Goal: Task Accomplishment & Management: Complete application form

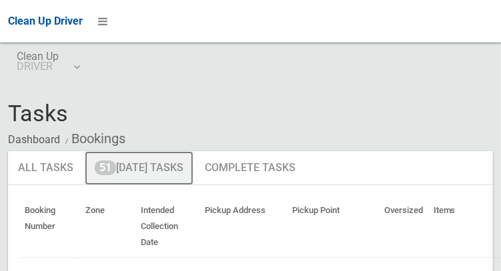
click at [165, 174] on link "51 Today's Tasks" at bounding box center [139, 168] width 109 height 35
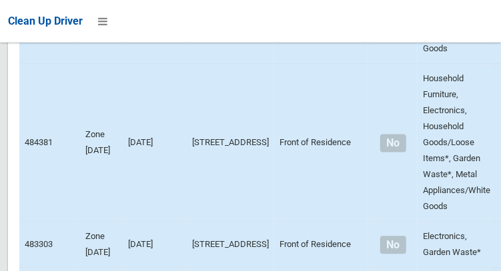
scroll to position [9970, 0]
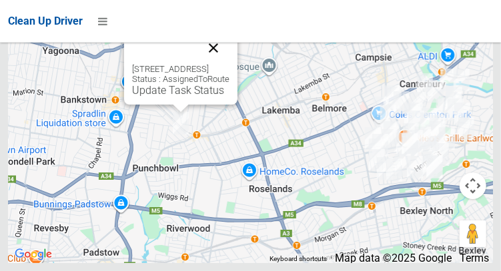
click at [229, 64] on button "Close" at bounding box center [213, 48] width 32 height 32
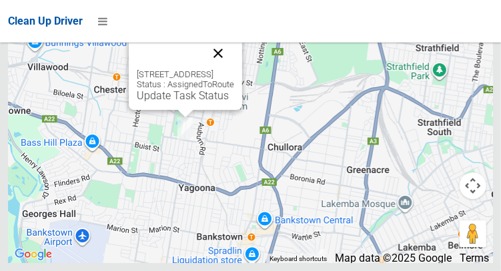
click at [234, 69] on button "Close" at bounding box center [218, 53] width 32 height 32
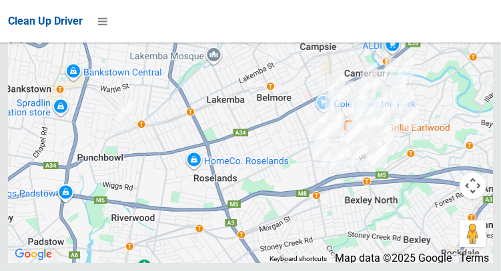
scroll to position [9560, 0]
click at [438, 164] on div at bounding box center [250, 135] width 501 height 271
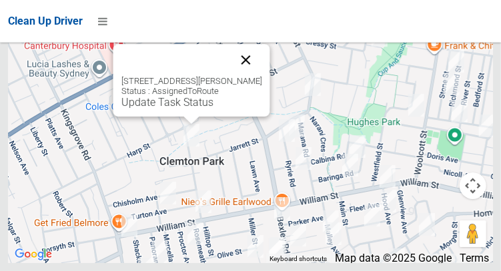
click at [261, 76] on button "Close" at bounding box center [245, 60] width 32 height 32
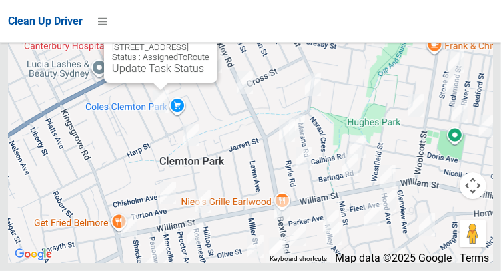
click at [209, 42] on button "Close" at bounding box center [193, 26] width 32 height 32
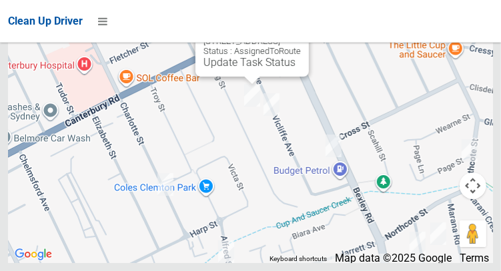
click at [301, 36] on button "Close" at bounding box center [285, 20] width 32 height 32
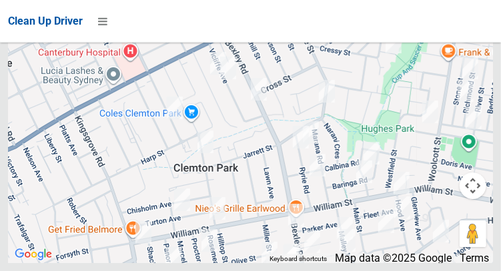
scroll to position [9640, 0]
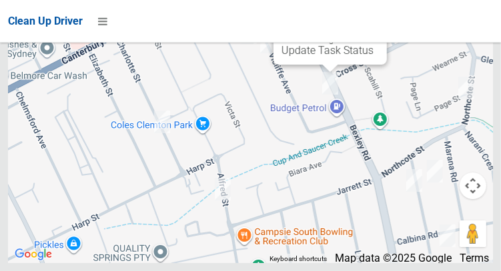
click at [379, 24] on button "Close" at bounding box center [363, 8] width 32 height 32
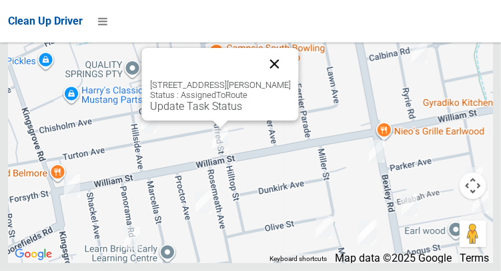
click at [290, 80] on button "Close" at bounding box center [274, 64] width 32 height 32
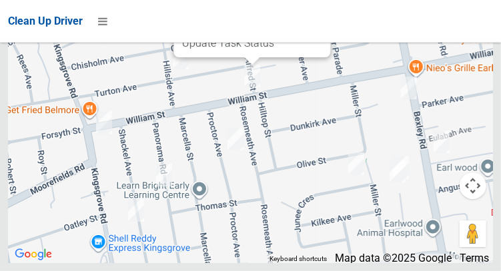
click at [320, 17] on button "Close" at bounding box center [306, 1] width 32 height 32
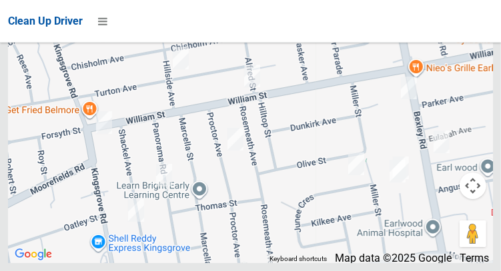
scroll to position [9968, 0]
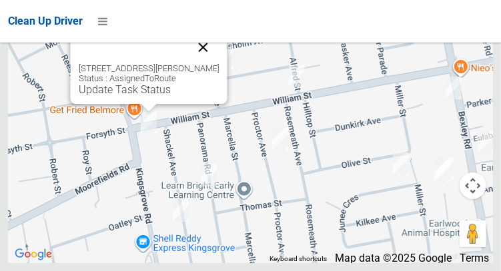
click at [219, 63] on button "Close" at bounding box center [203, 47] width 32 height 32
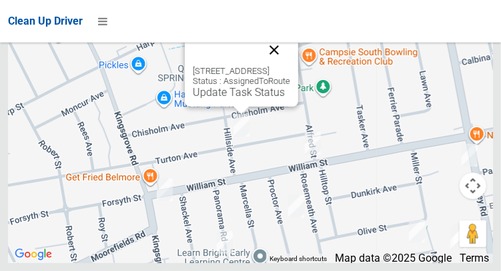
click at [290, 66] on button "Close" at bounding box center [274, 50] width 32 height 32
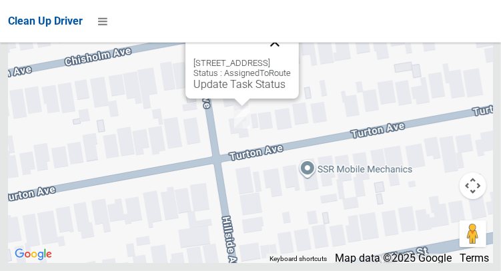
click at [291, 58] on button "Close" at bounding box center [275, 42] width 32 height 32
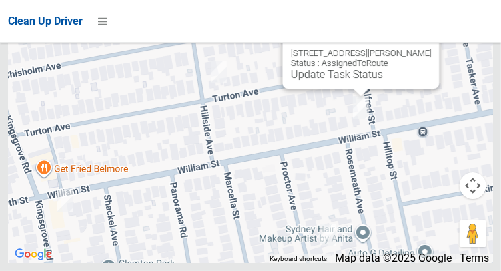
click at [431, 48] on button "Close" at bounding box center [415, 32] width 32 height 32
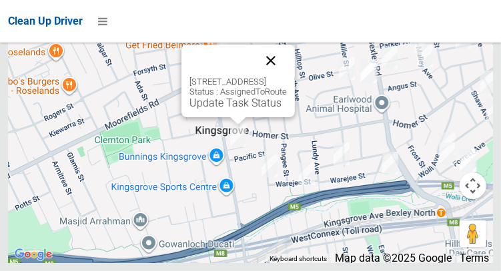
click at [287, 77] on button "Close" at bounding box center [271, 61] width 32 height 32
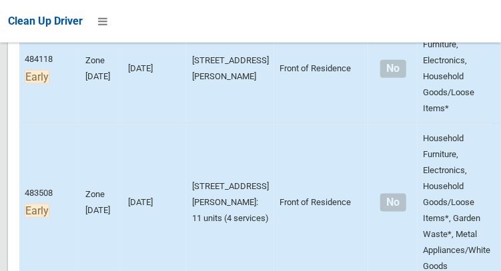
scroll to position [0, 0]
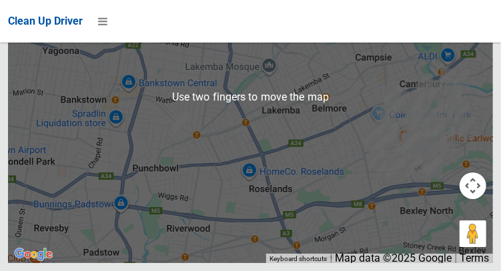
scroll to position [9876, 0]
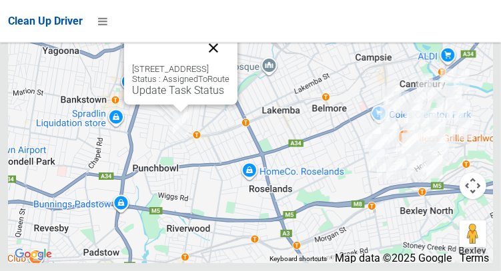
click at [229, 64] on button "Close" at bounding box center [213, 48] width 32 height 32
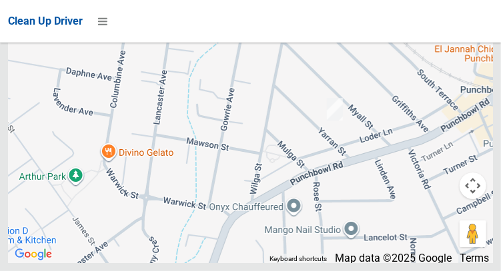
scroll to position [9971, 0]
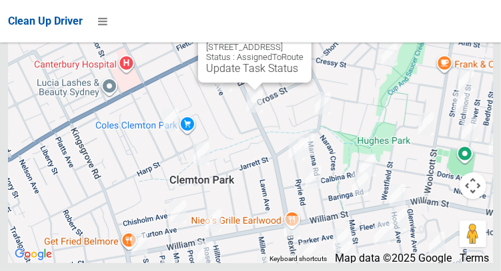
click at [303, 42] on button "Close" at bounding box center [287, 26] width 32 height 32
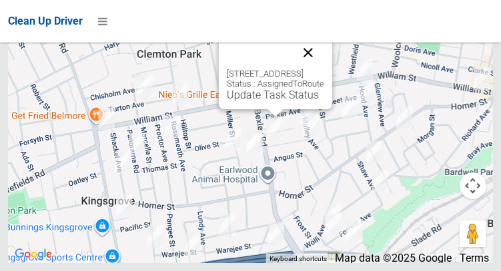
click at [324, 69] on button "Close" at bounding box center [308, 53] width 32 height 32
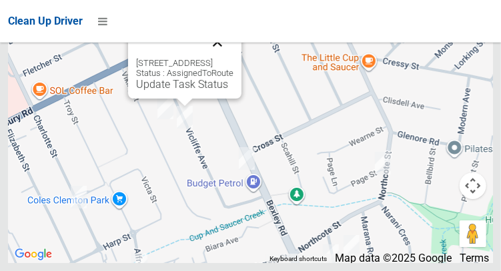
click at [233, 58] on button "Close" at bounding box center [217, 42] width 32 height 32
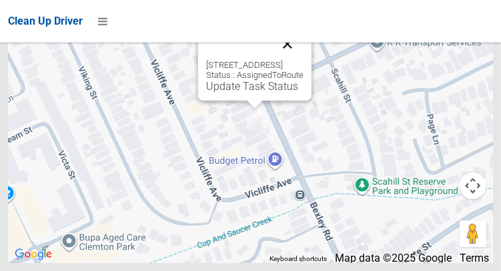
click at [303, 60] on button "Close" at bounding box center [287, 44] width 32 height 32
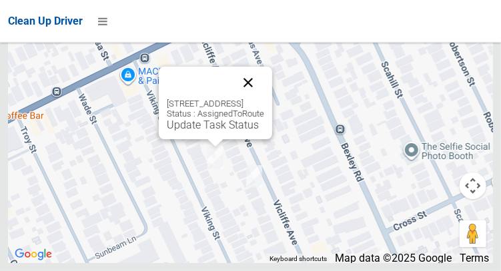
click at [264, 99] on button "Close" at bounding box center [248, 83] width 32 height 32
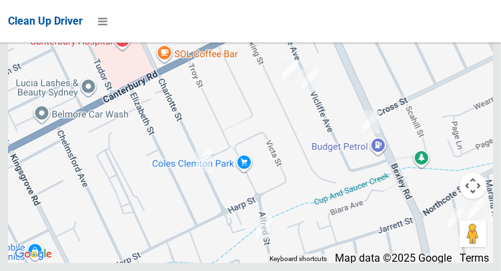
scroll to position [9970, 0]
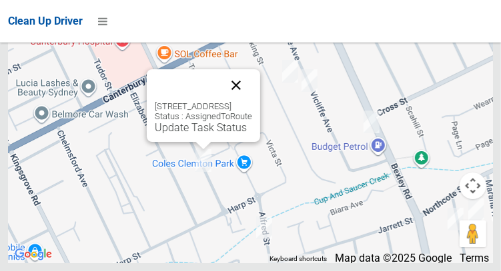
click at [252, 101] on button "Close" at bounding box center [236, 85] width 32 height 32
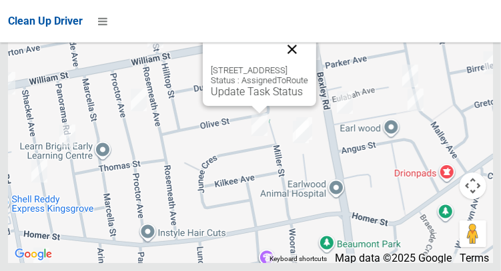
click at [308, 65] on button "Close" at bounding box center [292, 49] width 32 height 32
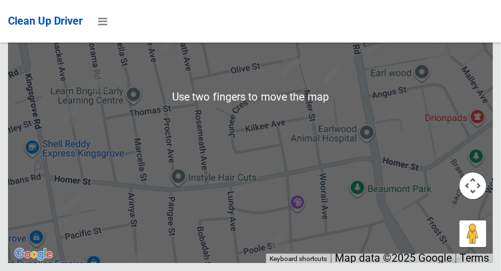
scroll to position [9919, 0]
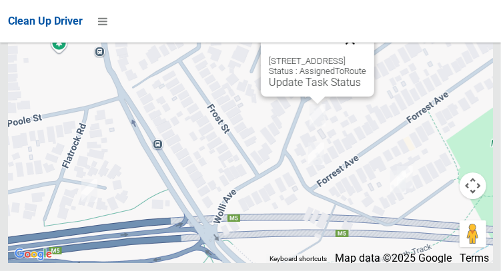
click at [366, 56] on button "Close" at bounding box center [350, 40] width 32 height 32
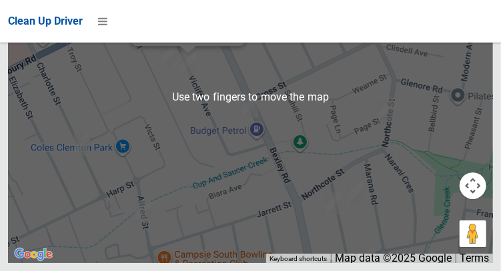
scroll to position [9842, 0]
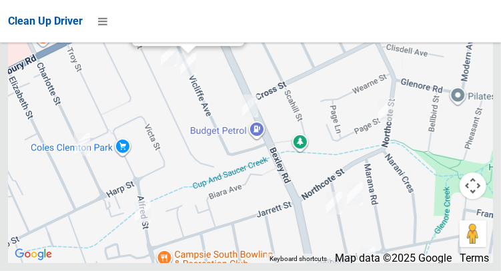
click at [163, 46] on div "39 Vicliffe Avenue, CAMPSIE NSW 2194 Status : AssignedToRoute Update Task Status" at bounding box center [187, 9] width 113 height 73
click at [64, 139] on div "39 Vicliffe Avenue, CAMPSIE NSW 2194 Status : AssignedToRoute Update Task Status" at bounding box center [250, 96] width 485 height 333
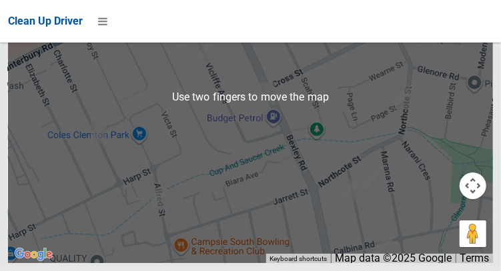
scroll to position [9902, 0]
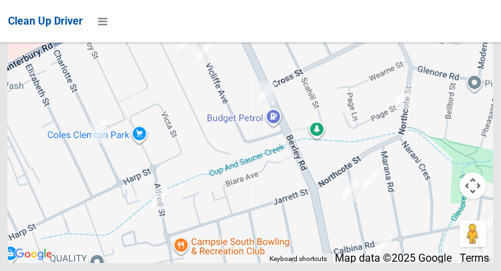
click at [207, 25] on link "Update Task Status" at bounding box center [202, 19] width 92 height 13
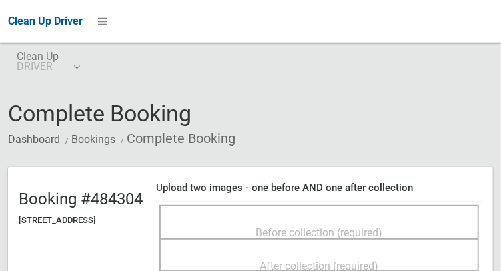
click at [296, 227] on span "Before collection (required)" at bounding box center [319, 233] width 127 height 13
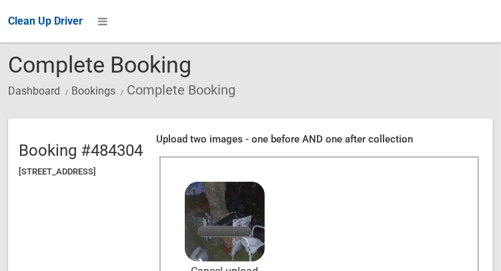
scroll to position [49, 0]
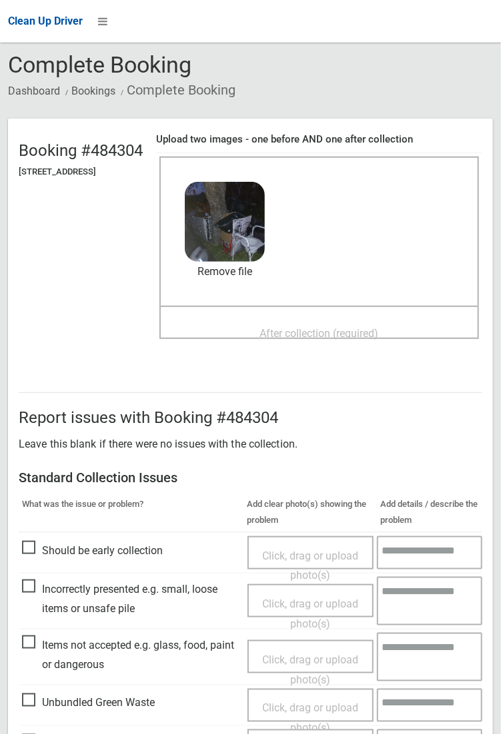
click at [379, 271] on span "After collection (required)" at bounding box center [319, 333] width 119 height 13
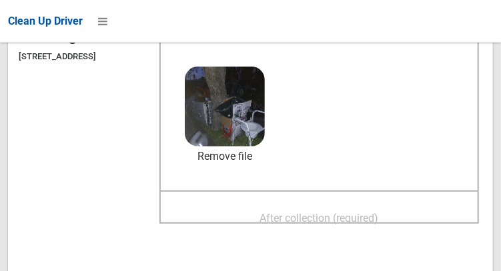
scroll to position [164, 0]
click at [294, 213] on span "After collection (required)" at bounding box center [319, 218] width 119 height 13
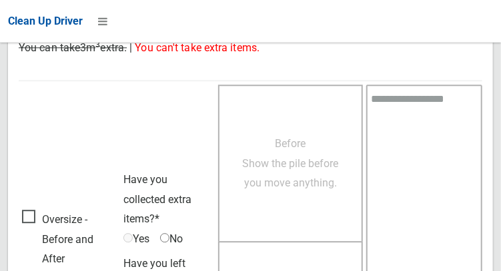
scroll to position [1203, 0]
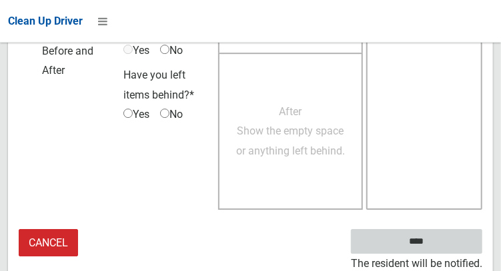
click at [413, 239] on input "****" at bounding box center [416, 241] width 131 height 25
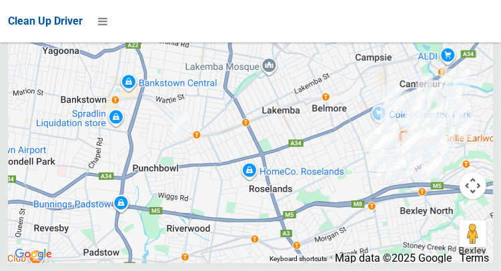
scroll to position [9970, 0]
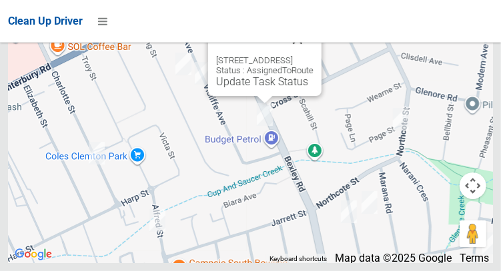
click at [313, 55] on button "Close" at bounding box center [297, 39] width 32 height 32
click at [249, 88] on link "Update Task Status" at bounding box center [262, 81] width 92 height 13
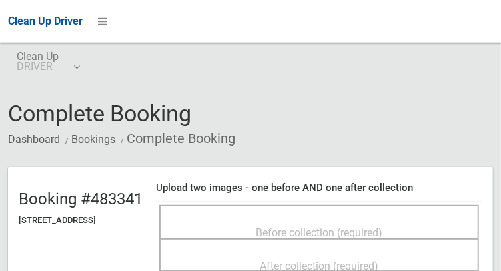
click at [352, 227] on span "Before collection (required)" at bounding box center [319, 233] width 127 height 13
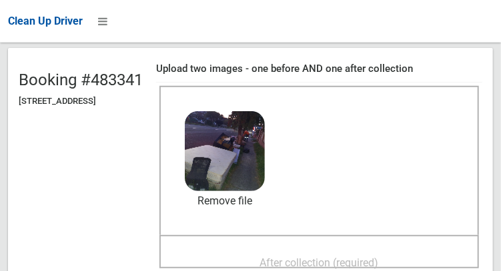
scroll to position [123, 0]
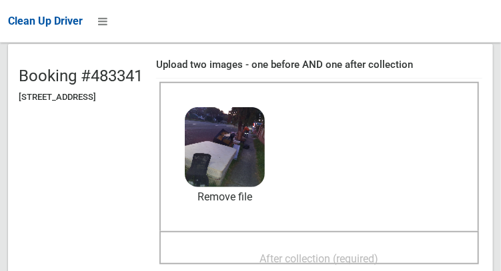
click at [379, 258] on span "After collection (required)" at bounding box center [319, 259] width 119 height 13
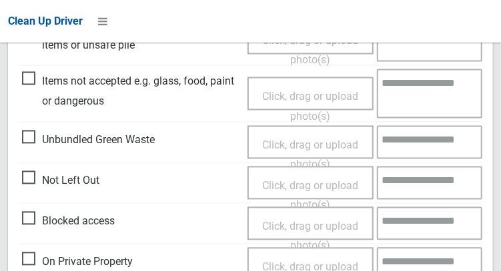
scroll to position [800, 0]
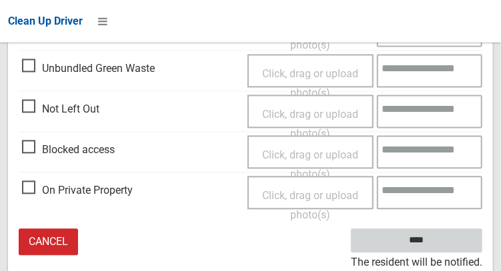
click at [433, 250] on input "****" at bounding box center [416, 241] width 131 height 25
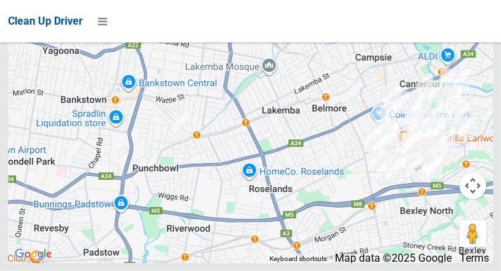
scroll to position [9970, 0]
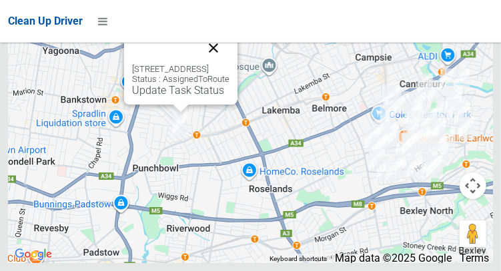
click at [229, 64] on button "Close" at bounding box center [213, 48] width 32 height 32
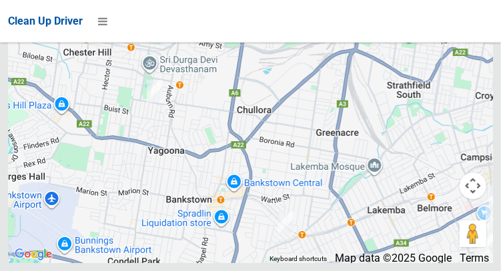
scroll to position [9971, 0]
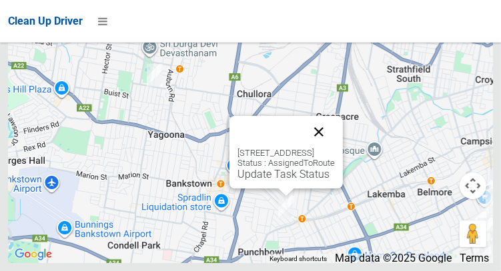
click at [335, 148] on button "Close" at bounding box center [319, 132] width 32 height 32
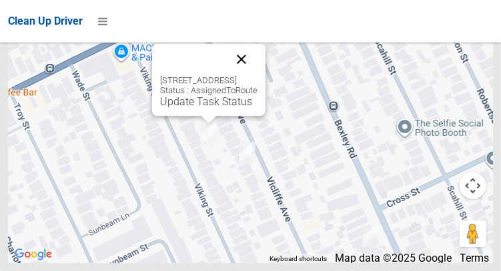
click at [257, 75] on button "Close" at bounding box center [241, 59] width 32 height 32
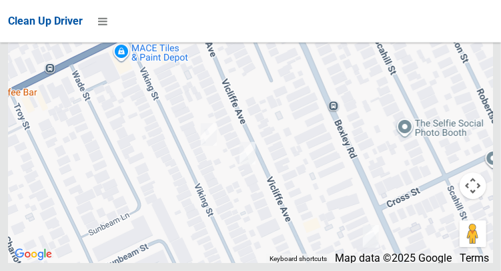
scroll to position [9970, 0]
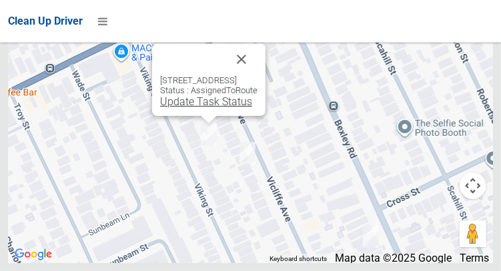
click at [208, 108] on link "Update Task Status" at bounding box center [206, 101] width 92 height 13
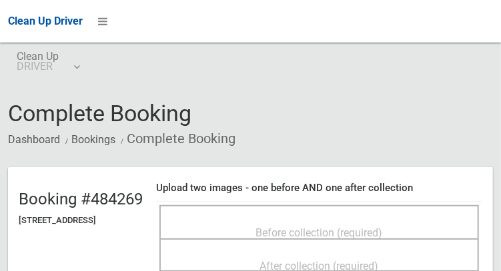
click at [383, 227] on span "Before collection (required)" at bounding box center [319, 233] width 127 height 13
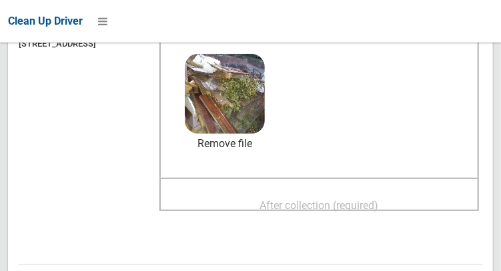
scroll to position [177, 0]
click at [379, 199] on span "After collection (required)" at bounding box center [319, 205] width 119 height 13
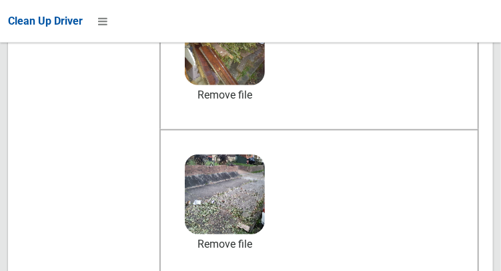
scroll to position [227, 0]
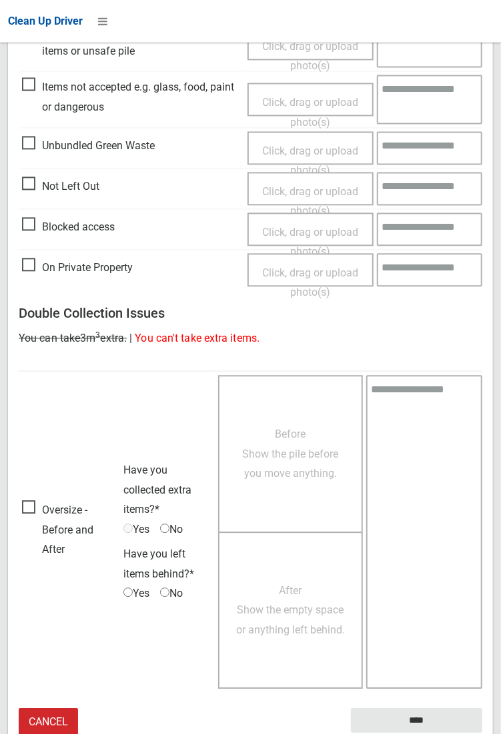
click at [406, 82] on textarea at bounding box center [429, 99] width 105 height 49
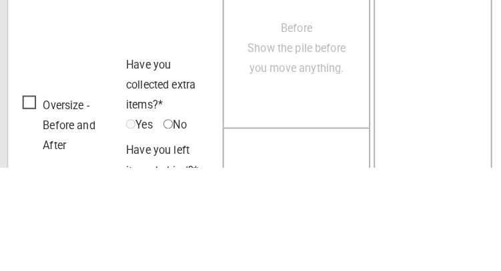
scroll to position [1233, 0]
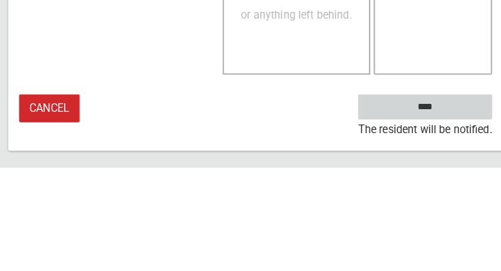
click at [424, 224] on input "****" at bounding box center [416, 211] width 131 height 25
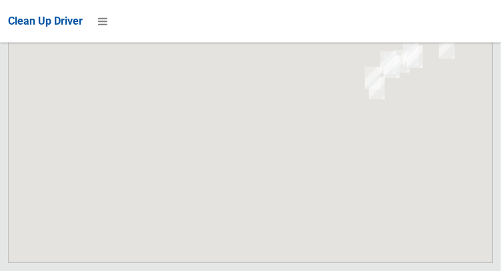
scroll to position [9970, 0]
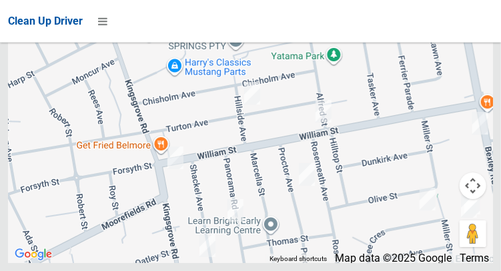
click at [407, 66] on div at bounding box center [250, 96] width 485 height 333
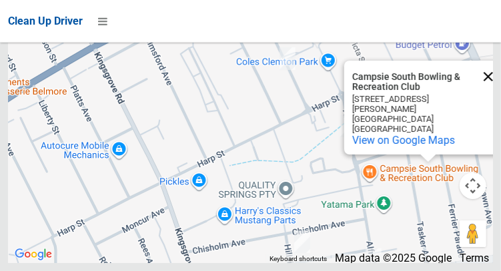
click at [483, 93] on button "Close" at bounding box center [488, 77] width 32 height 32
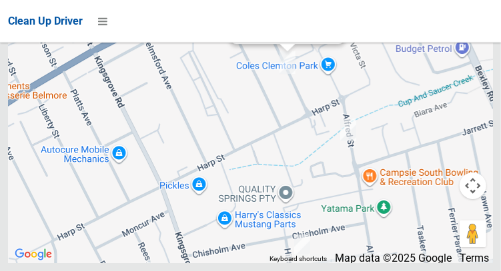
click at [285, 36] on link "Update Task Status" at bounding box center [285, 29] width 92 height 13
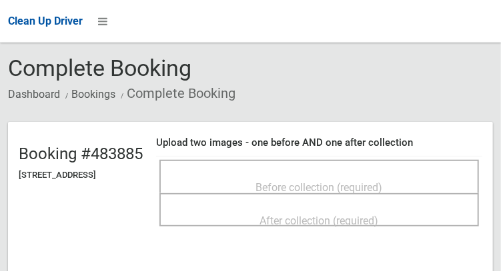
scroll to position [47, 0]
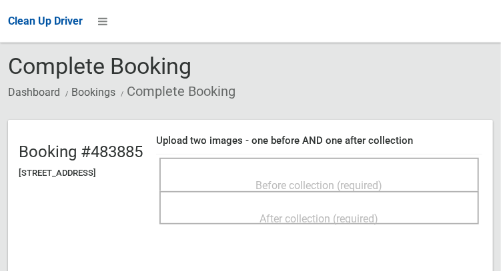
click at [371, 185] on span "Before collection (required)" at bounding box center [319, 185] width 127 height 13
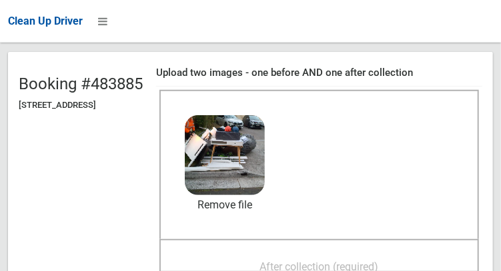
scroll to position [127, 0]
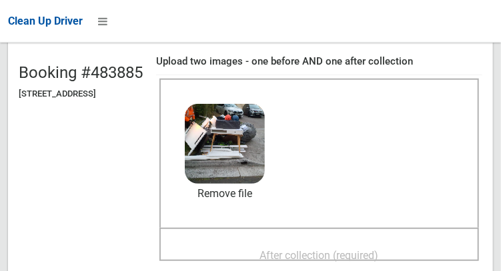
click at [348, 243] on div "After collection (required)" at bounding box center [319, 255] width 290 height 25
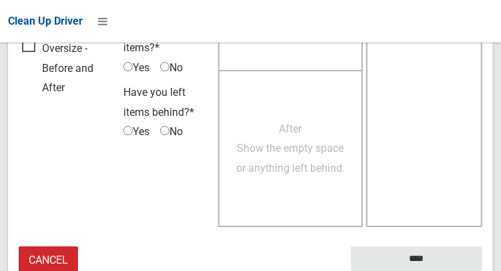
scroll to position [1188, 0]
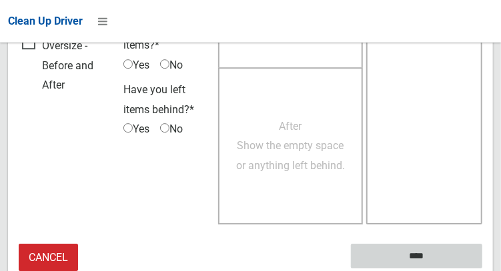
click at [420, 253] on input "****" at bounding box center [416, 256] width 131 height 25
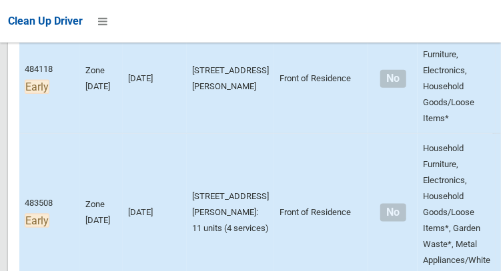
scroll to position [459, 0]
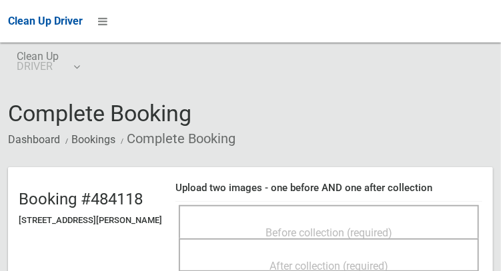
click at [354, 231] on span "Before collection (required)" at bounding box center [328, 233] width 127 height 13
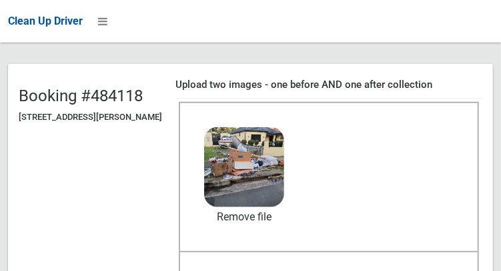
scroll to position [109, 0]
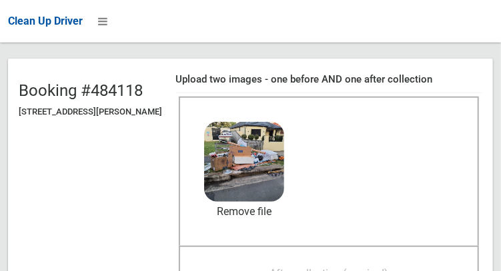
click at [365, 267] on span "After collection (required)" at bounding box center [328, 273] width 119 height 13
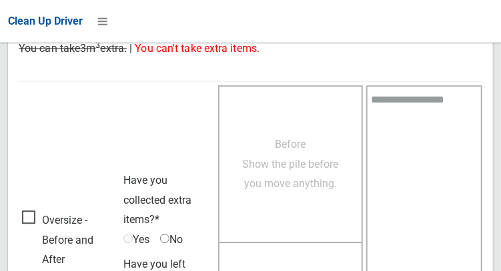
scroll to position [1203, 0]
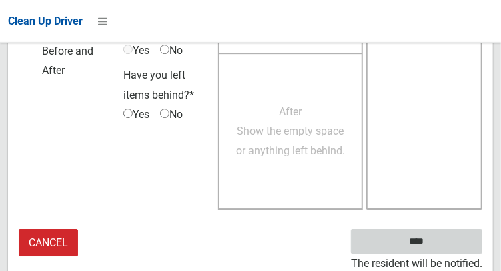
click at [436, 250] on input "****" at bounding box center [416, 241] width 131 height 25
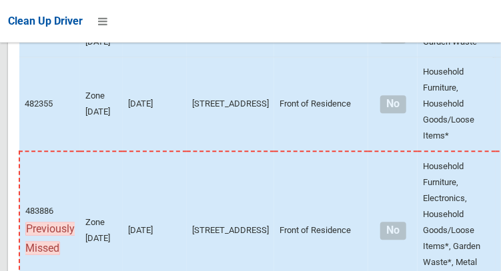
scroll to position [9970, 0]
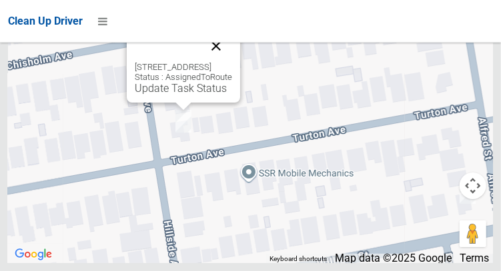
click at [232, 62] on button "Close" at bounding box center [216, 46] width 32 height 32
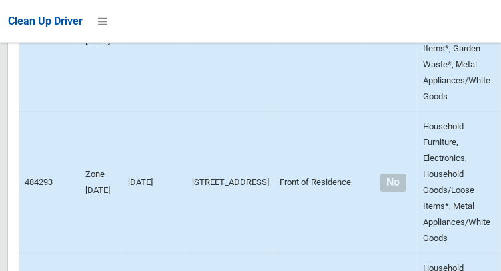
scroll to position [2659, 0]
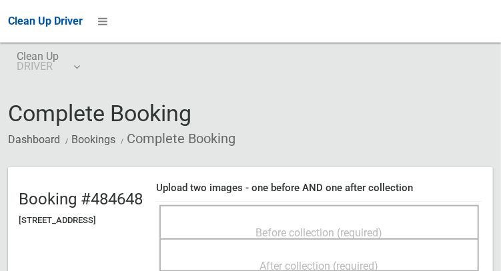
click at [378, 227] on span "Before collection (required)" at bounding box center [319, 233] width 127 height 13
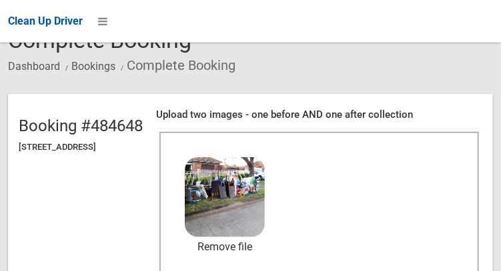
scroll to position [141, 0]
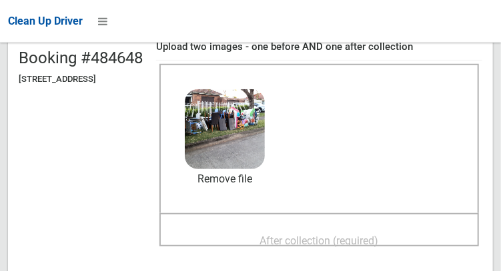
click at [379, 235] on span "After collection (required)" at bounding box center [319, 241] width 119 height 13
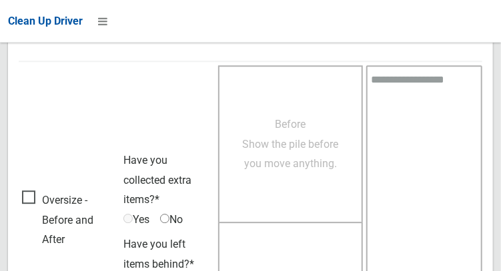
scroll to position [1203, 0]
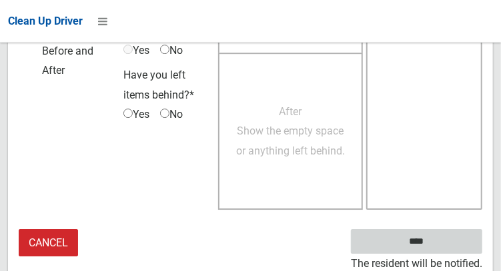
click at [436, 245] on input "****" at bounding box center [416, 241] width 131 height 25
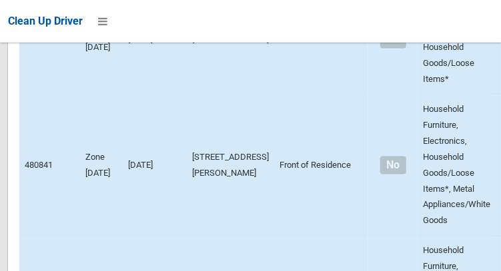
scroll to position [9970, 0]
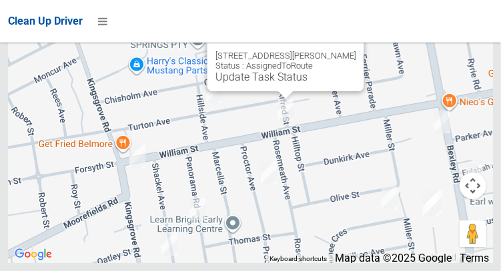
click at [349, 51] on button "Close" at bounding box center [339, 35] width 32 height 32
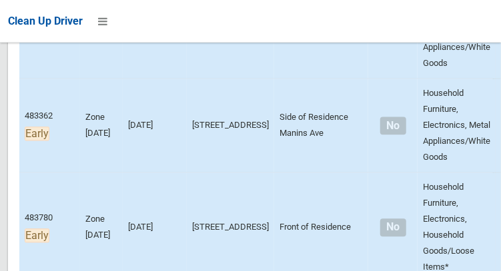
scroll to position [815, 0]
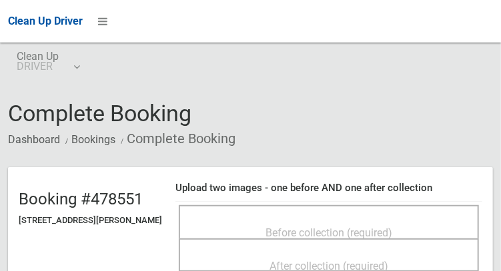
click at [331, 227] on span "Before collection (required)" at bounding box center [328, 233] width 127 height 13
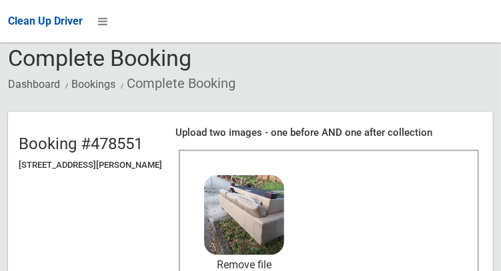
scroll to position [107, 0]
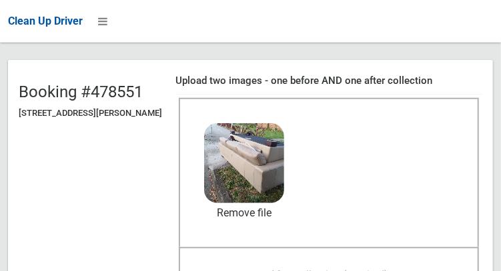
click at [333, 269] on span "After collection (required)" at bounding box center [328, 275] width 119 height 13
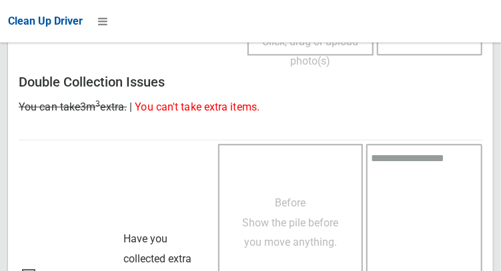
scroll to position [1204, 0]
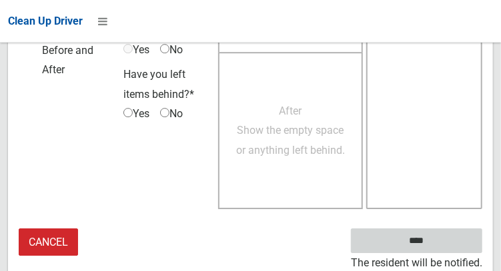
click at [436, 247] on input "****" at bounding box center [416, 241] width 131 height 25
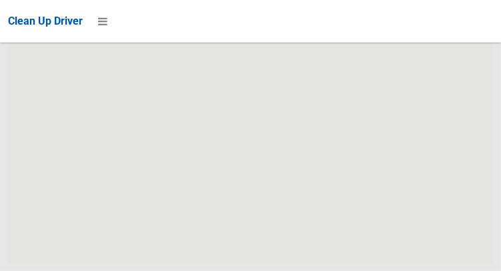
scroll to position [9971, 0]
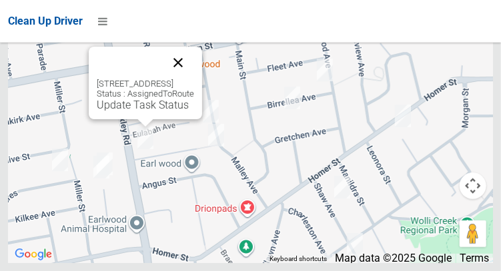
click at [194, 79] on button "Close" at bounding box center [178, 63] width 32 height 32
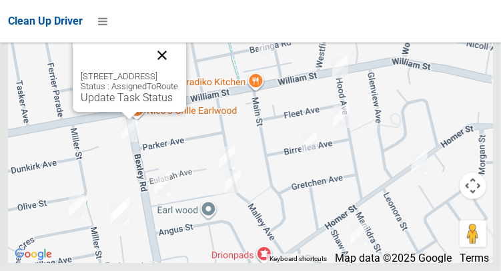
click at [178, 71] on button "Close" at bounding box center [162, 55] width 32 height 32
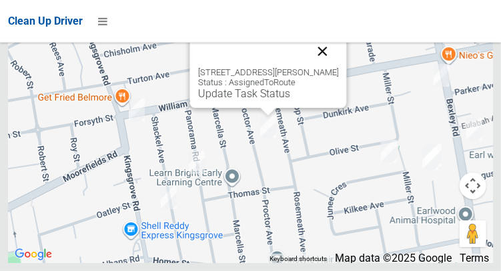
click at [329, 67] on button "Close" at bounding box center [322, 51] width 32 height 32
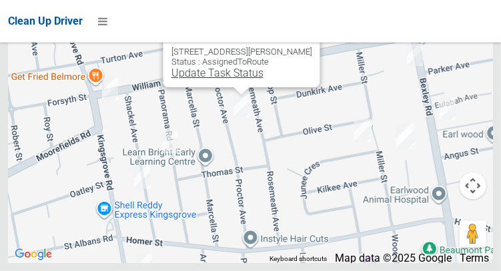
click at [224, 79] on link "Update Task Status" at bounding box center [217, 73] width 92 height 13
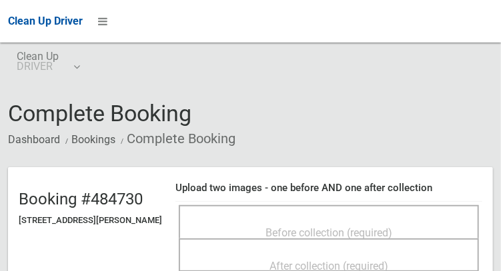
click at [347, 234] on span "Before collection (required)" at bounding box center [328, 233] width 127 height 13
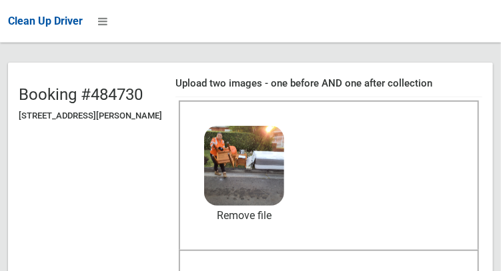
scroll to position [109, 0]
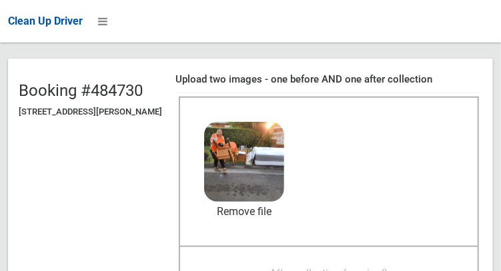
click at [360, 267] on span "After collection (required)" at bounding box center [328, 273] width 119 height 13
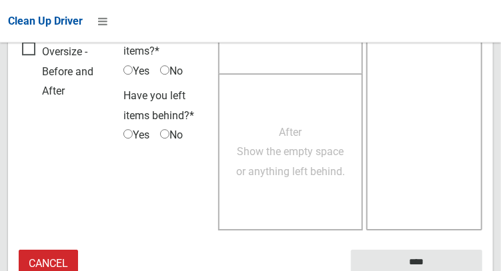
scroll to position [1203, 0]
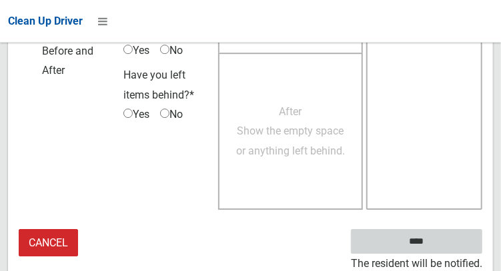
click at [413, 245] on input "****" at bounding box center [416, 241] width 131 height 25
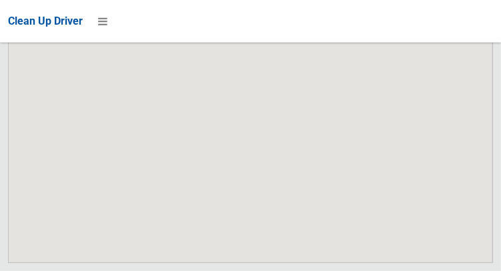
scroll to position [9970, 0]
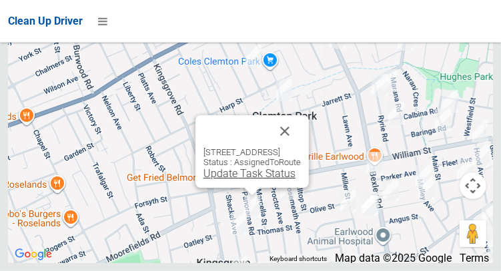
click at [241, 180] on link "Update Task Status" at bounding box center [249, 173] width 92 height 13
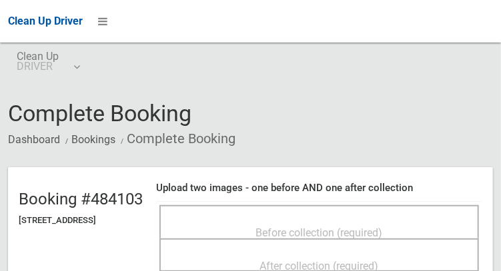
click at [371, 227] on span "Before collection (required)" at bounding box center [319, 233] width 127 height 13
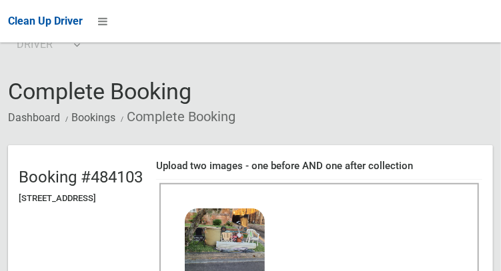
scroll to position [120, 0]
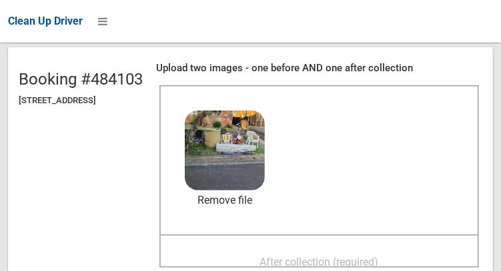
click at [327, 249] on div "After collection (required)" at bounding box center [319, 261] width 290 height 25
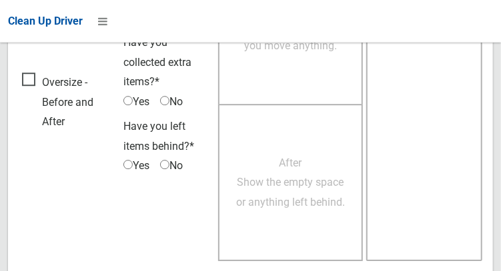
scroll to position [1203, 0]
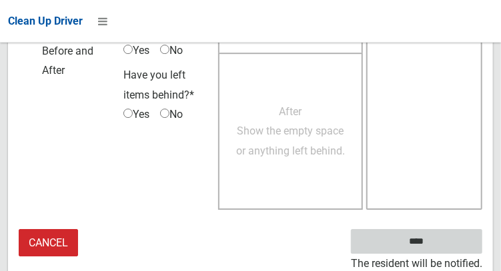
click at [417, 240] on input "****" at bounding box center [416, 241] width 131 height 25
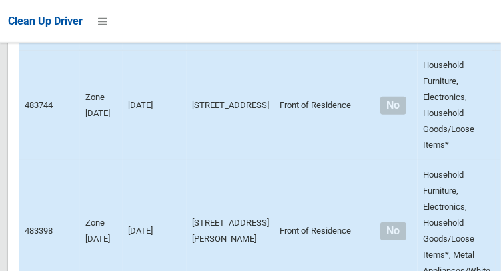
scroll to position [3144, 0]
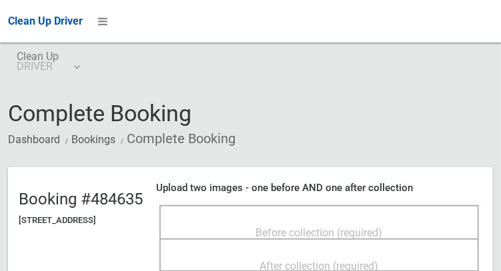
click at [375, 227] on span "Before collection (required)" at bounding box center [319, 233] width 127 height 13
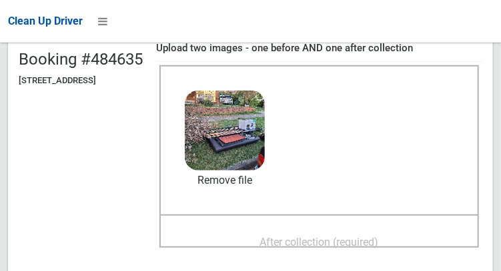
scroll to position [141, 0]
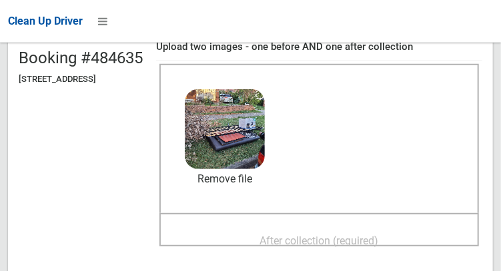
click at [379, 240] on span "After collection (required)" at bounding box center [319, 241] width 119 height 13
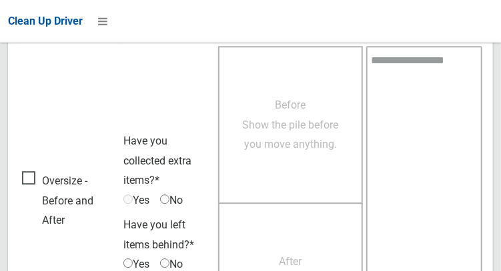
scroll to position [1203, 0]
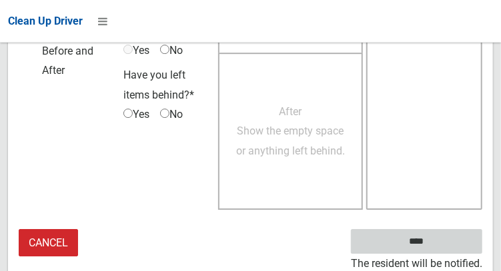
click at [436, 250] on input "****" at bounding box center [416, 241] width 131 height 25
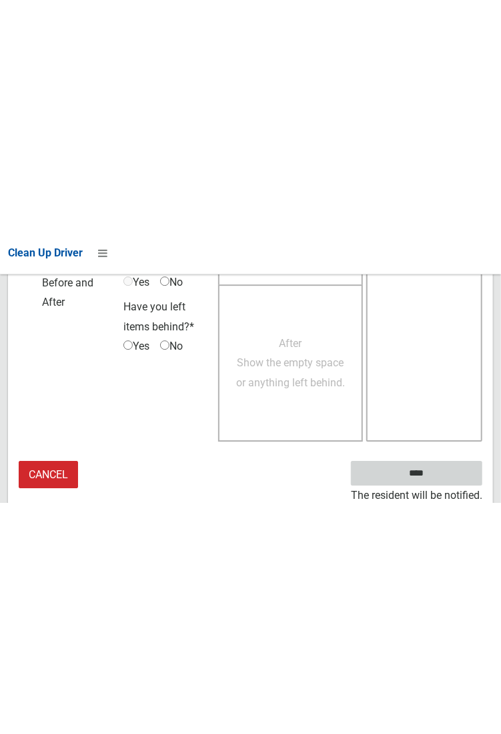
scroll to position [770, 0]
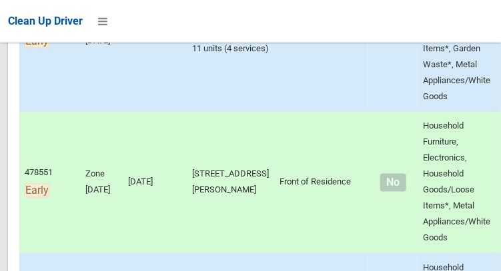
scroll to position [639, 0]
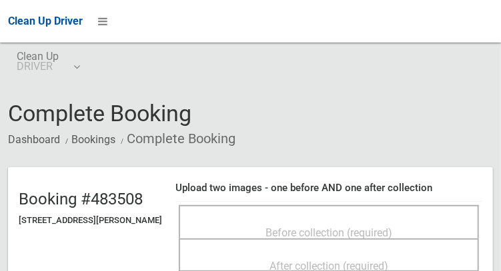
click at [364, 227] on span "Before collection (required)" at bounding box center [328, 233] width 127 height 13
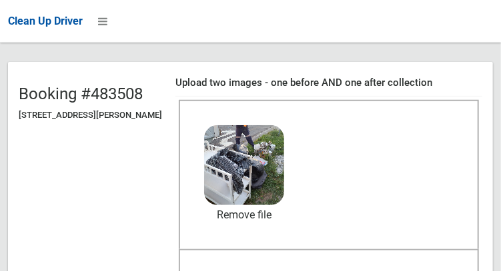
scroll to position [106, 0]
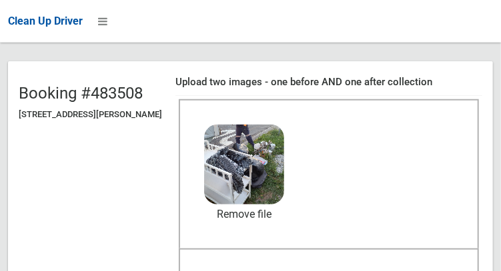
click at [369, 271] on span "After collection (required)" at bounding box center [328, 276] width 119 height 13
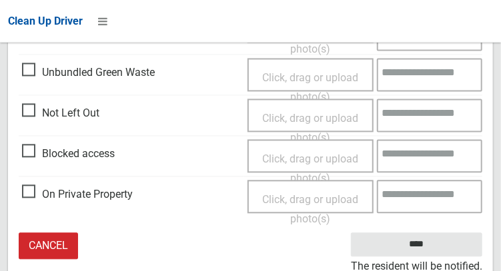
scroll to position [800, 0]
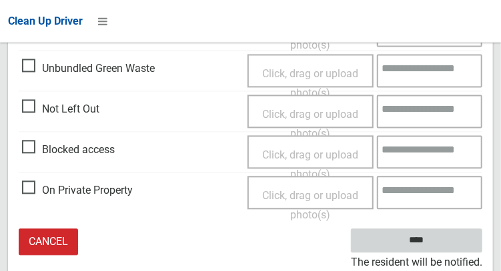
click at [419, 240] on input "****" at bounding box center [416, 241] width 131 height 25
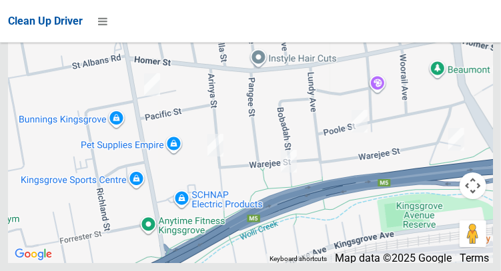
scroll to position [9966, 0]
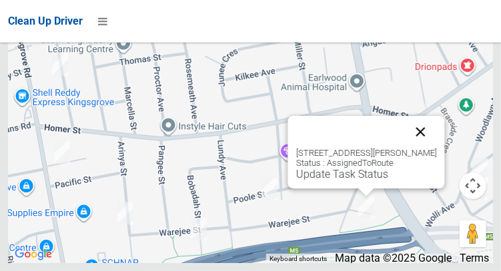
click at [433, 148] on button "Close" at bounding box center [420, 132] width 32 height 32
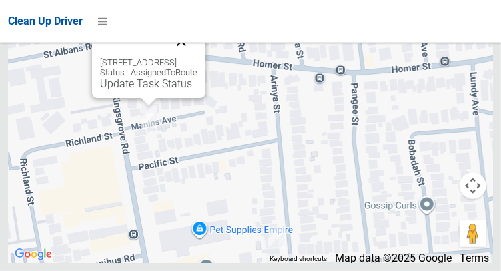
click at [197, 57] on button "Close" at bounding box center [181, 41] width 32 height 32
click at [141, 90] on link "Update Task Status" at bounding box center [146, 83] width 92 height 13
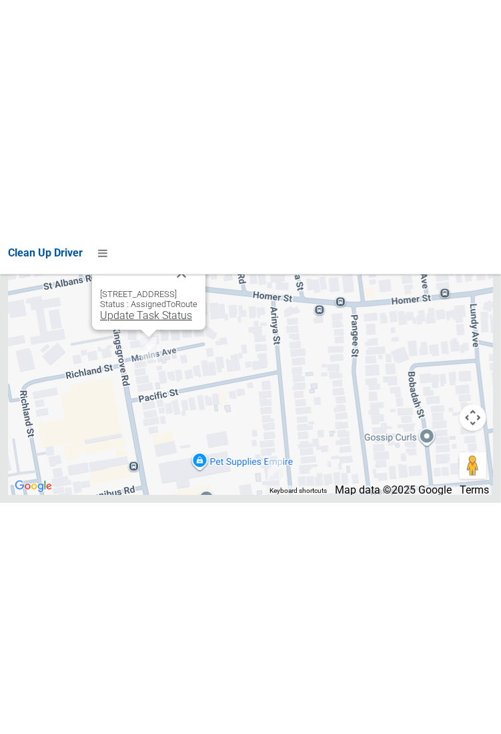
scroll to position [9536, 0]
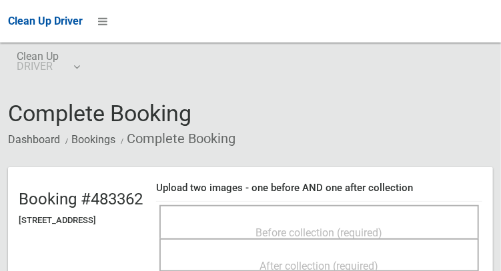
click at [357, 220] on div "Before collection (required)" at bounding box center [319, 232] width 290 height 25
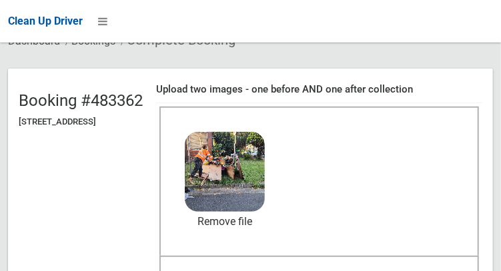
scroll to position [103, 0]
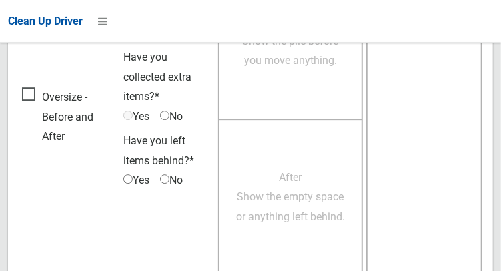
scroll to position [1203, 0]
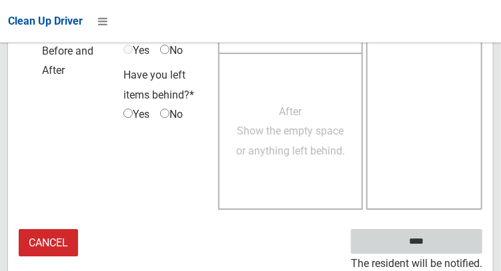
click at [436, 248] on input "****" at bounding box center [416, 241] width 131 height 25
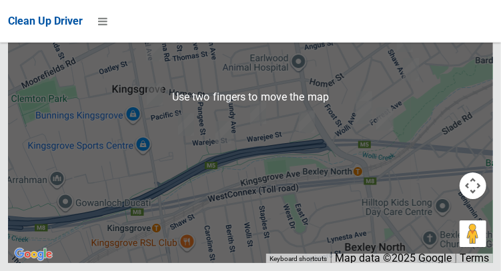
scroll to position [9970, 0]
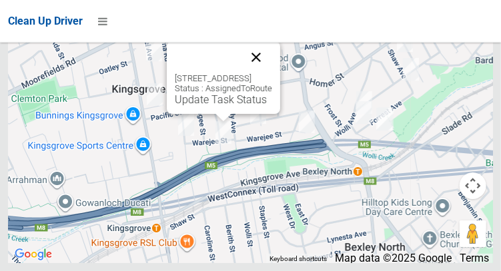
click at [272, 73] on button "Close" at bounding box center [256, 57] width 32 height 32
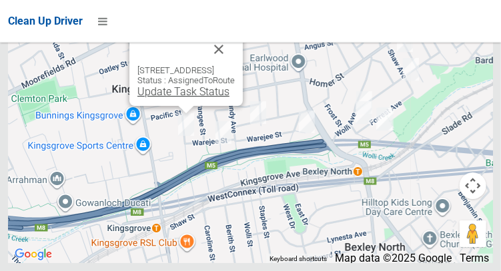
click at [172, 98] on link "Update Task Status" at bounding box center [183, 91] width 92 height 13
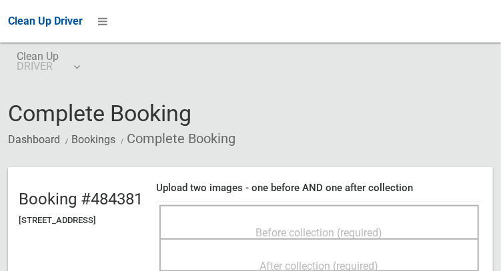
click at [345, 220] on div "Before collection (required)" at bounding box center [319, 232] width 290 height 25
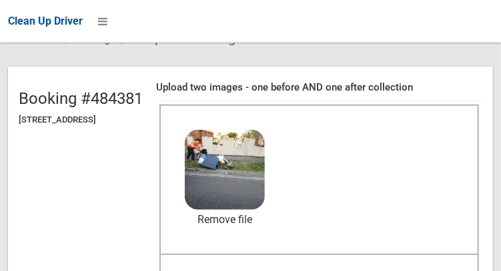
scroll to position [101, 0]
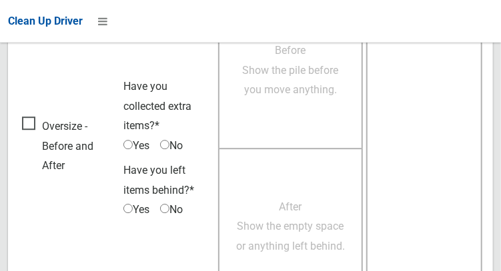
scroll to position [1203, 0]
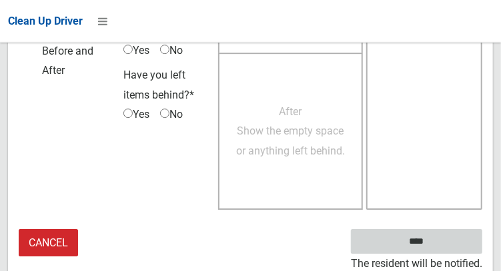
click at [413, 247] on input "****" at bounding box center [416, 241] width 131 height 25
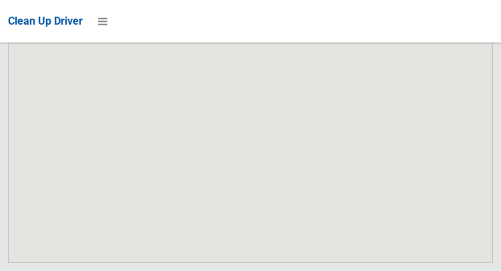
scroll to position [9970, 0]
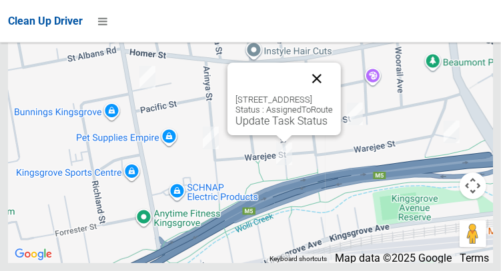
click at [333, 95] on button "Close" at bounding box center [317, 79] width 32 height 32
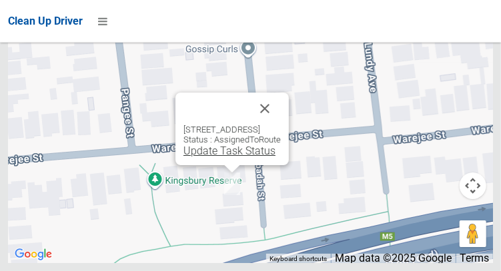
click at [205, 157] on link "Update Task Status" at bounding box center [229, 151] width 92 height 13
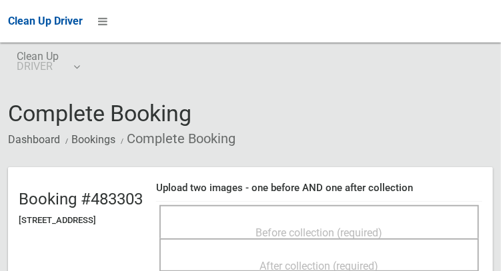
click at [383, 229] on span "Before collection (required)" at bounding box center [319, 233] width 127 height 13
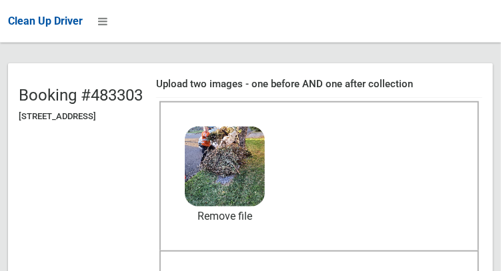
scroll to position [106, 0]
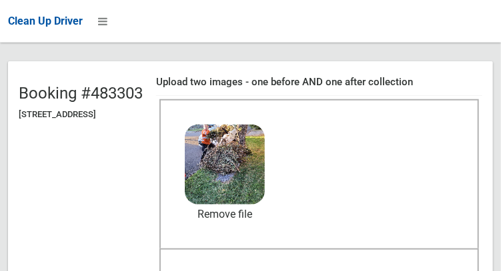
click at [357, 270] on span "After collection (required)" at bounding box center [319, 276] width 119 height 13
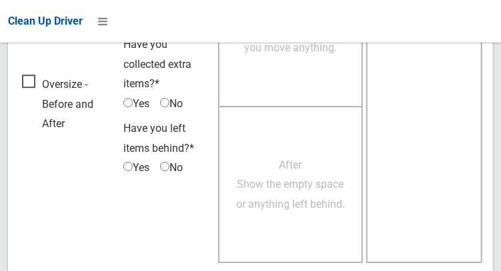
scroll to position [1203, 0]
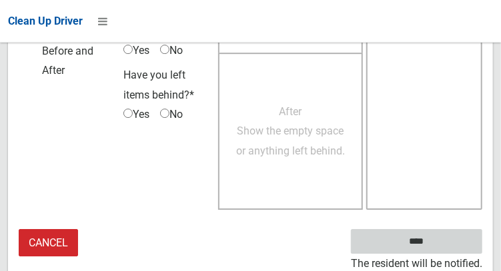
click at [407, 239] on input "****" at bounding box center [416, 241] width 131 height 25
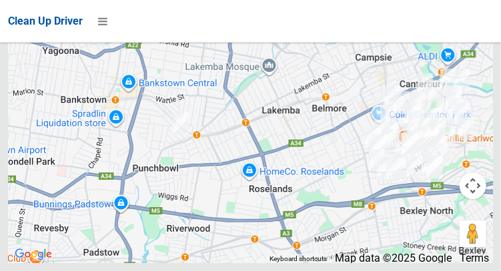
scroll to position [8950, 0]
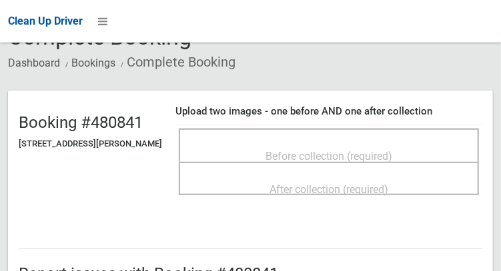
scroll to position [77, 0]
click at [367, 155] on span "Before collection (required)" at bounding box center [328, 156] width 127 height 13
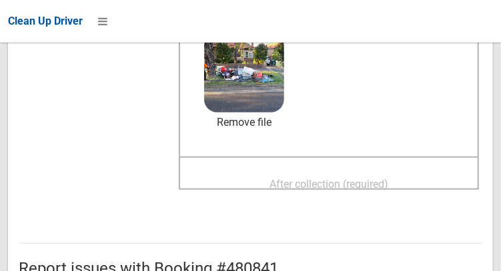
scroll to position [200, 0]
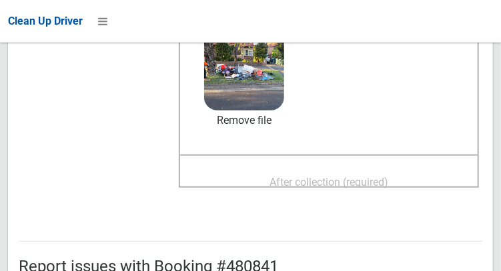
click at [361, 176] on span "After collection (required)" at bounding box center [328, 182] width 119 height 13
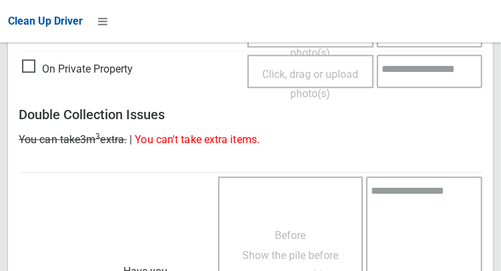
scroll to position [1203, 0]
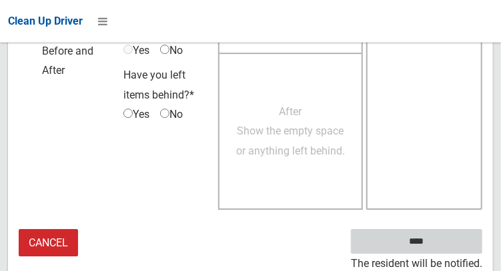
click at [429, 250] on input "****" at bounding box center [416, 241] width 131 height 25
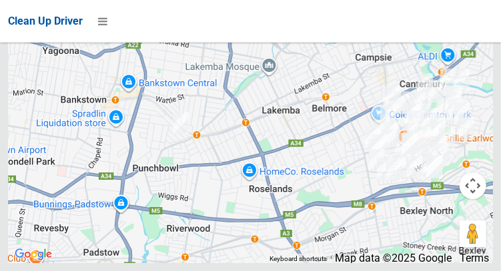
scroll to position [9971, 0]
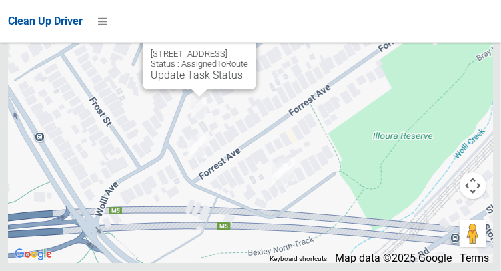
click at [248, 49] on button "Close" at bounding box center [232, 33] width 32 height 32
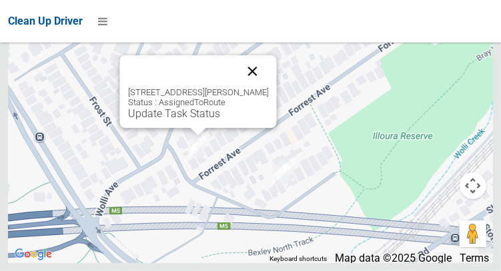
click at [249, 87] on button "Close" at bounding box center [252, 71] width 32 height 32
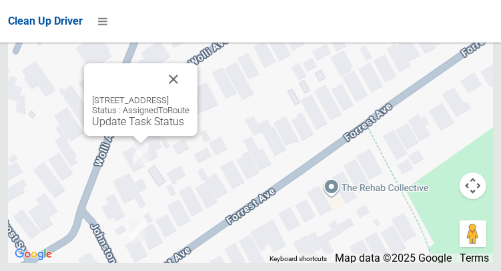
click at [172, 179] on div "76 Wolli Avenue, EARLWOOD NSW 2206 Status : AssignedToRoute Update Task Status" at bounding box center [250, 96] width 485 height 333
click at [189, 95] on button "Close" at bounding box center [173, 79] width 32 height 32
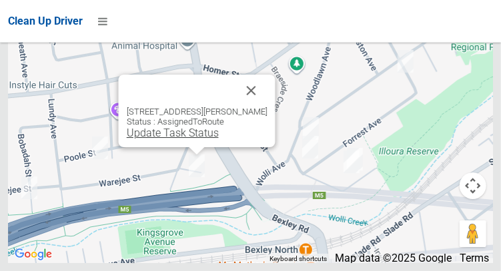
click at [186, 139] on link "Update Task Status" at bounding box center [172, 133] width 92 height 13
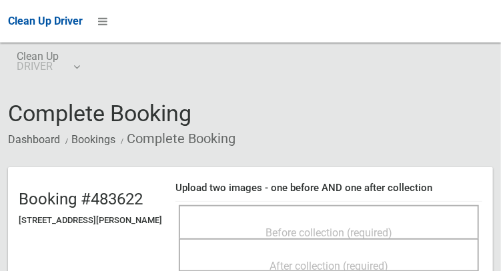
click at [373, 227] on span "Before collection (required)" at bounding box center [328, 233] width 127 height 13
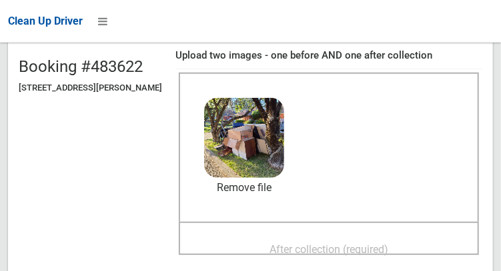
scroll to position [134, 0]
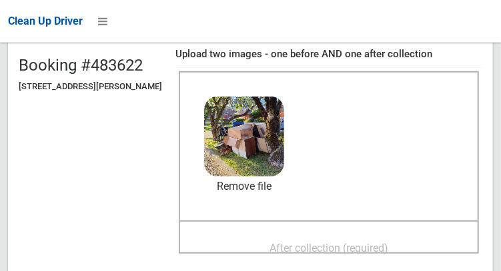
click at [357, 242] on span "After collection (required)" at bounding box center [328, 248] width 119 height 13
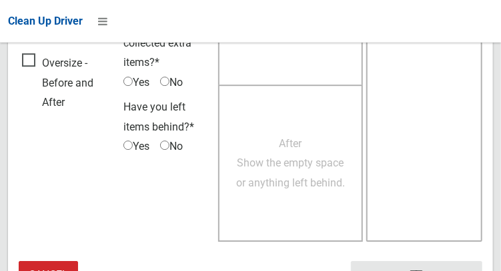
scroll to position [1203, 0]
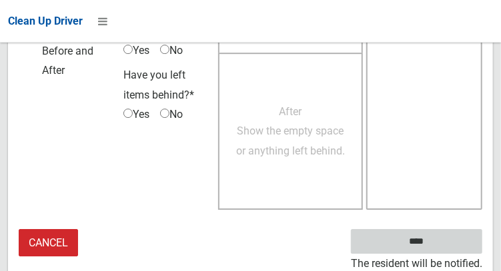
click at [436, 250] on input "****" at bounding box center [416, 241] width 131 height 25
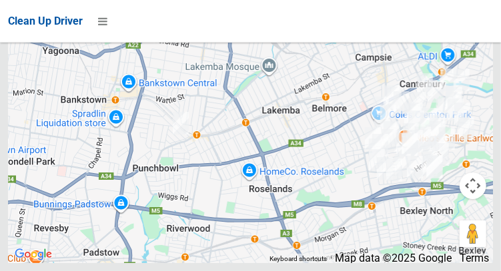
scroll to position [9970, 0]
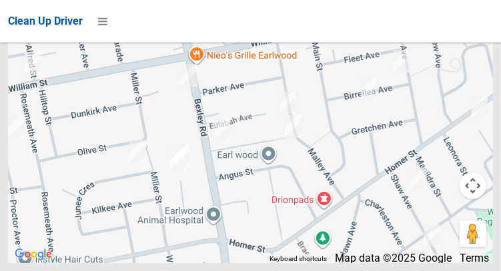
click at [434, 79] on div at bounding box center [250, 96] width 485 height 333
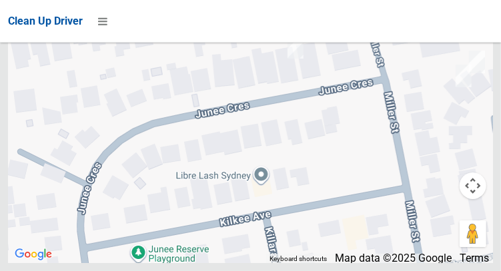
scroll to position [9968, 0]
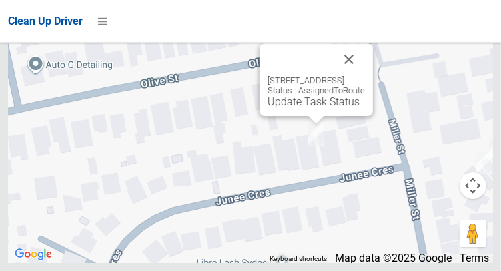
click at [309, 116] on div "5 Junee Crescent, KINGSGROVE NSW 2208 Status : AssignedToRoute Update Task Stat…" at bounding box center [315, 79] width 113 height 73
click at [310, 116] on div "5 Junee Crescent, KINGSGROVE NSW 2208 Status : AssignedToRoute Update Task Stat…" at bounding box center [315, 79] width 113 height 73
click at [307, 108] on link "Update Task Status" at bounding box center [313, 101] width 92 height 13
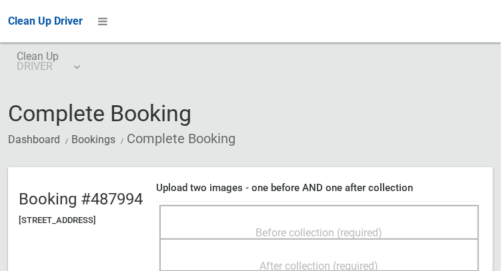
click at [360, 227] on span "Before collection (required)" at bounding box center [319, 233] width 127 height 13
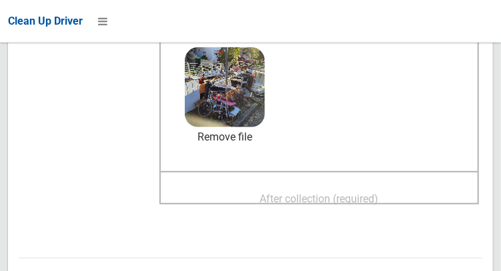
scroll to position [185, 0]
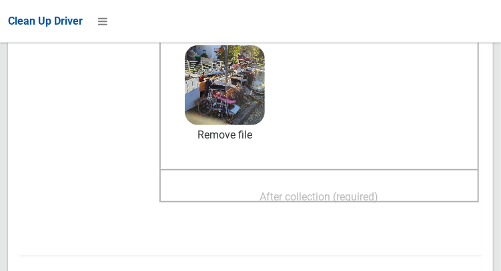
click at [379, 191] on span "After collection (required)" at bounding box center [319, 197] width 119 height 13
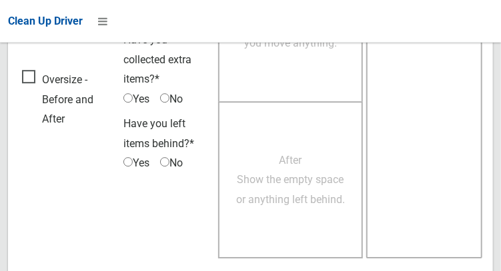
scroll to position [1203, 0]
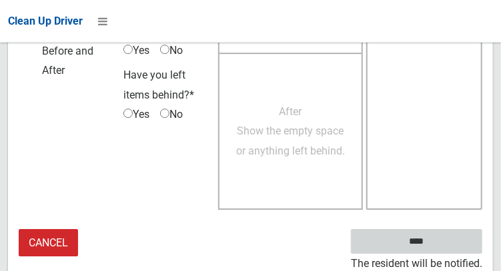
click at [436, 245] on input "****" at bounding box center [416, 241] width 131 height 25
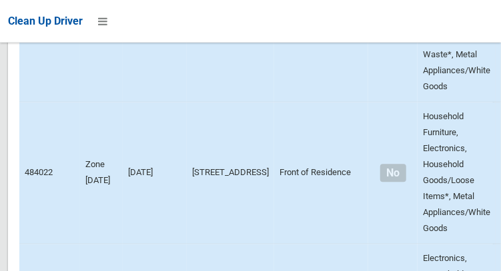
scroll to position [3824, 0]
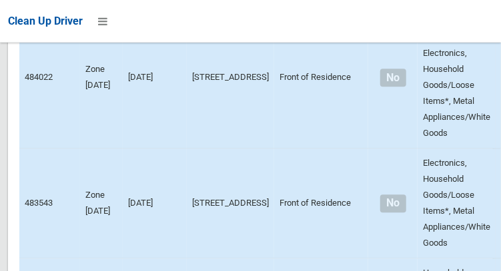
scroll to position [3919, 0]
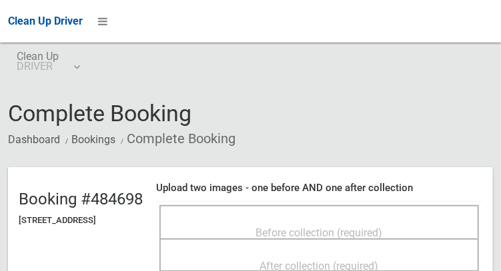
click at [371, 228] on span "Before collection (required)" at bounding box center [319, 233] width 127 height 13
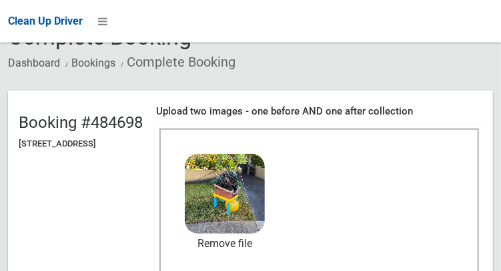
scroll to position [86, 0]
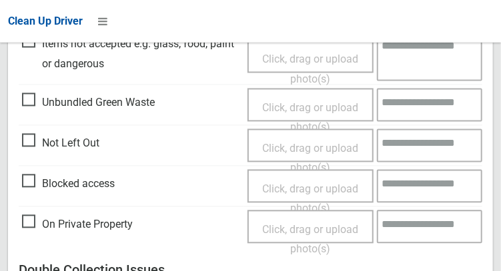
scroll to position [1203, 0]
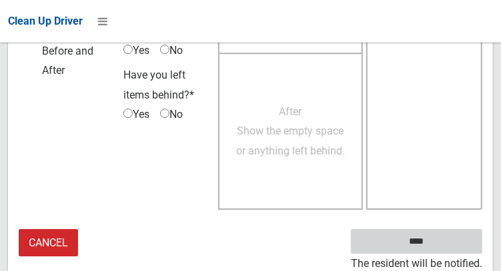
click at [436, 248] on input "****" at bounding box center [416, 241] width 131 height 25
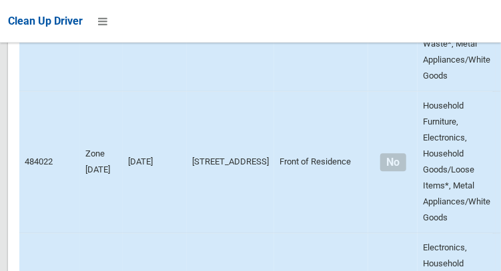
scroll to position [3827, 0]
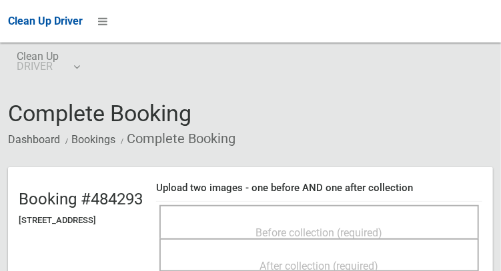
click at [305, 227] on span "Before collection (required)" at bounding box center [319, 233] width 127 height 13
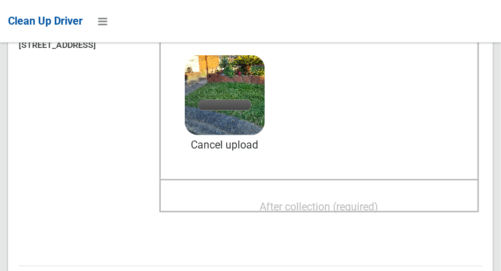
scroll to position [175, 0]
click at [365, 201] on span "After collection (required)" at bounding box center [319, 207] width 119 height 13
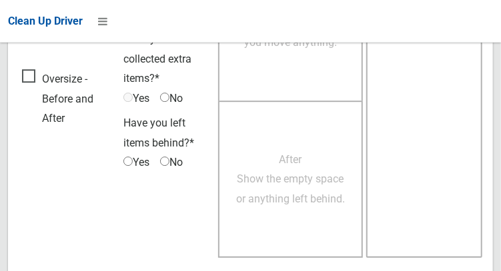
scroll to position [1203, 0]
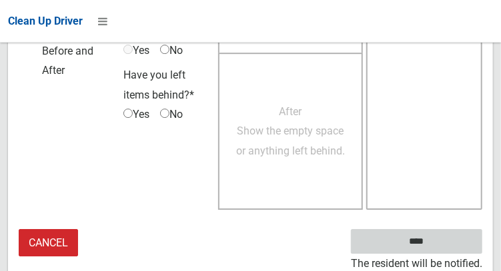
click at [434, 250] on input "****" at bounding box center [416, 241] width 131 height 25
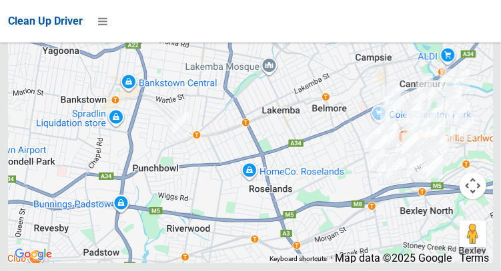
scroll to position [9970, 0]
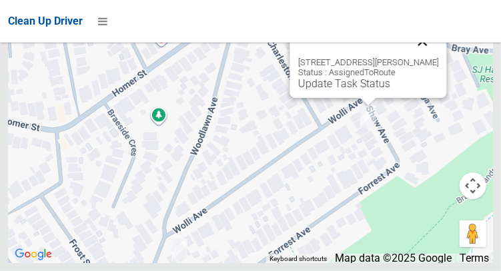
click at [431, 57] on button "Close" at bounding box center [422, 41] width 32 height 32
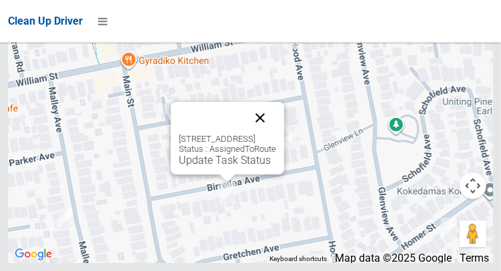
click at [276, 134] on button "Close" at bounding box center [260, 118] width 32 height 32
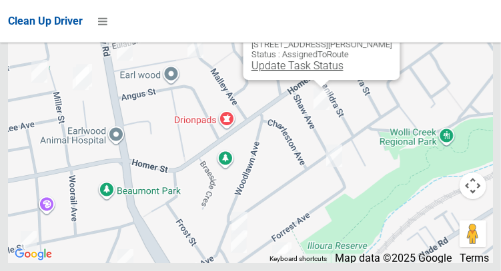
click at [310, 72] on link "Update Task Status" at bounding box center [297, 65] width 92 height 13
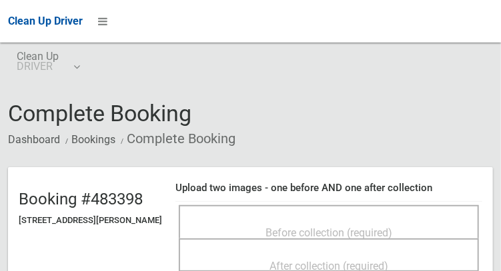
click at [327, 227] on span "Before collection (required)" at bounding box center [328, 233] width 127 height 13
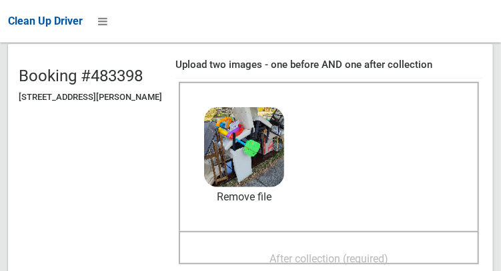
scroll to position [127, 0]
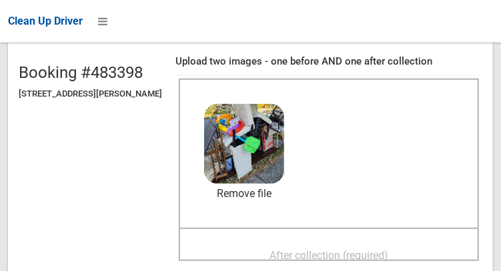
click at [354, 250] on span "After collection (required)" at bounding box center [328, 255] width 119 height 13
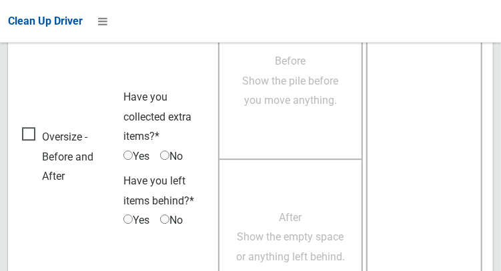
scroll to position [1203, 0]
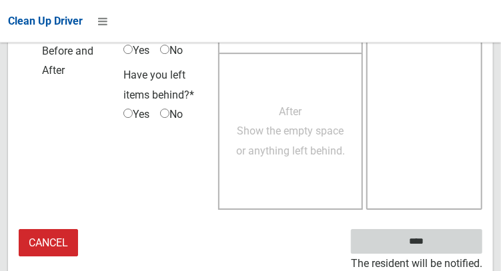
click at [409, 235] on input "****" at bounding box center [416, 241] width 131 height 25
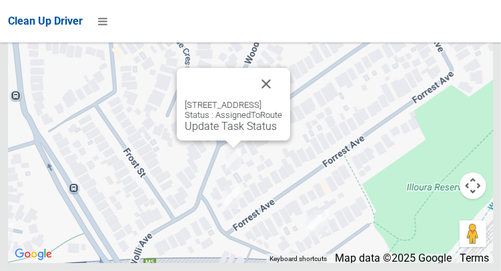
scroll to position [9958, 0]
click at [226, 133] on link "Update Task Status" at bounding box center [231, 126] width 92 height 13
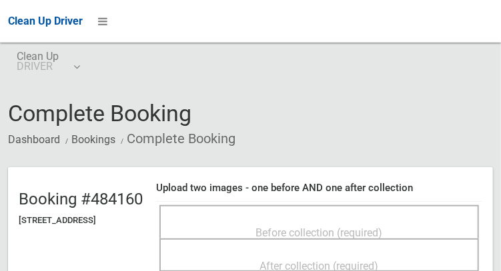
click at [364, 227] on span "Before collection (required)" at bounding box center [319, 233] width 127 height 13
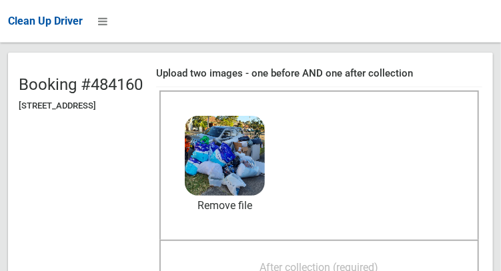
scroll to position [116, 0]
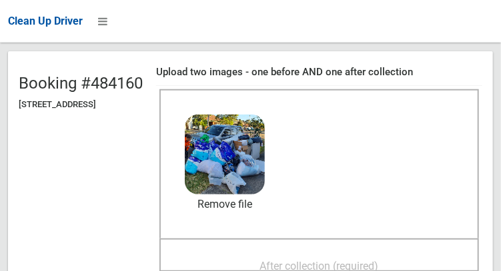
click at [377, 253] on div "After collection (required)" at bounding box center [319, 265] width 290 height 25
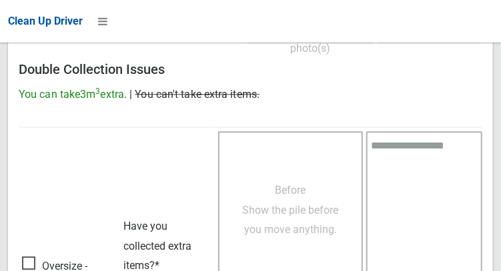
scroll to position [1203, 0]
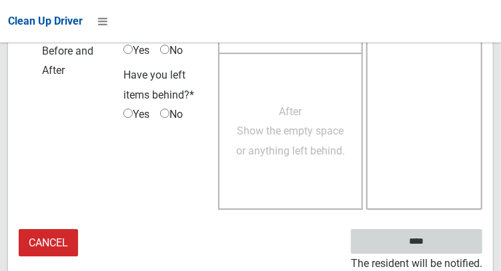
click at [406, 242] on input "****" at bounding box center [416, 241] width 131 height 25
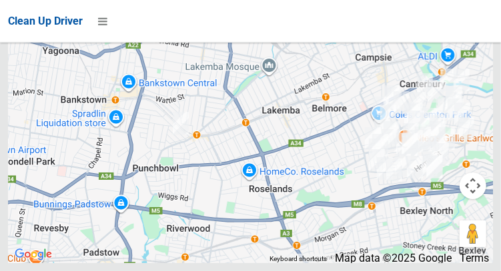
scroll to position [9909, 0]
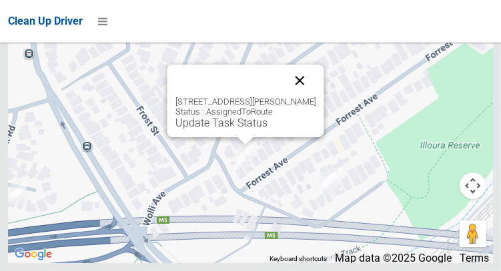
click at [307, 97] on button "Close" at bounding box center [299, 81] width 32 height 32
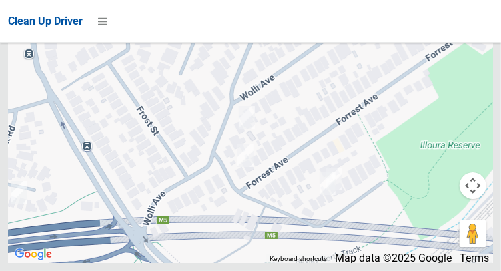
scroll to position [9970, 0]
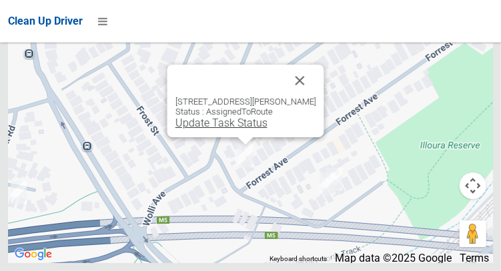
click at [234, 129] on link "Update Task Status" at bounding box center [221, 123] width 92 height 13
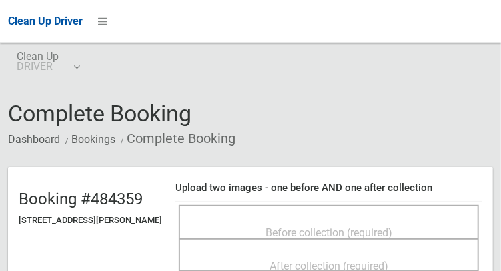
click at [366, 210] on div "Before collection (required)" at bounding box center [329, 221] width 300 height 33
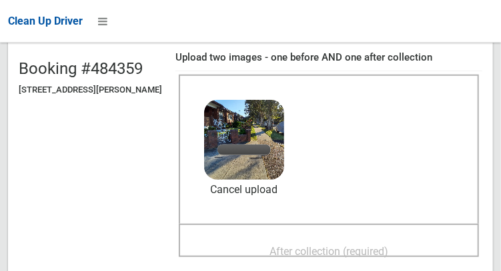
scroll to position [129, 0]
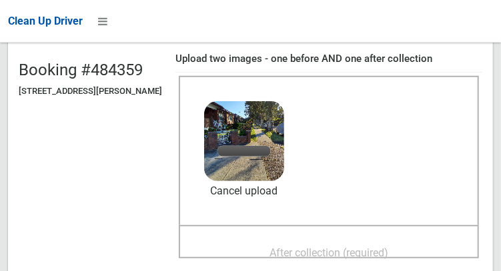
click at [366, 249] on span "After collection (required)" at bounding box center [328, 253] width 119 height 13
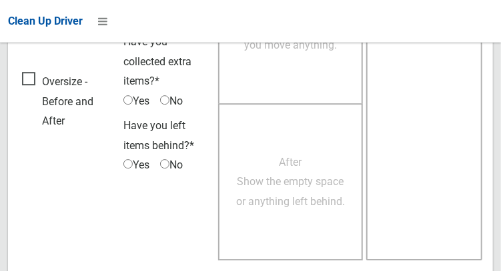
scroll to position [1203, 0]
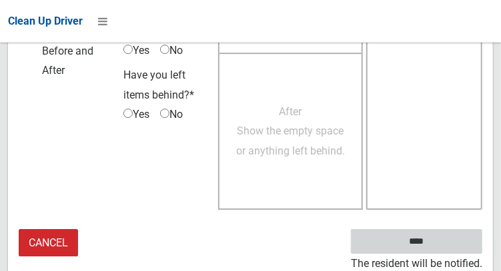
click at [436, 243] on input "****" at bounding box center [416, 241] width 131 height 25
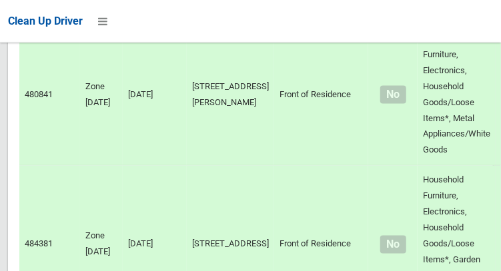
scroll to position [9970, 0]
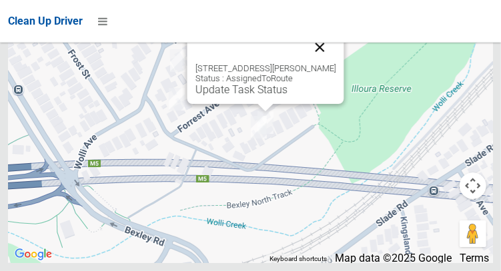
click at [329, 63] on button "Close" at bounding box center [319, 47] width 32 height 32
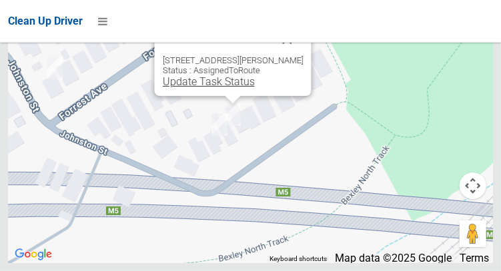
click at [229, 88] on link "Update Task Status" at bounding box center [208, 81] width 92 height 13
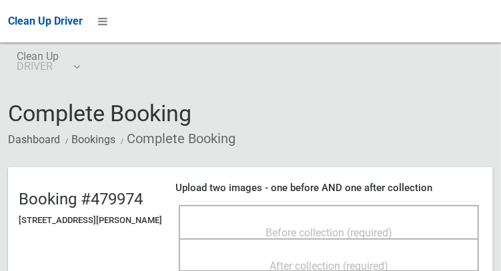
click at [378, 227] on span "Before collection (required)" at bounding box center [328, 233] width 127 height 13
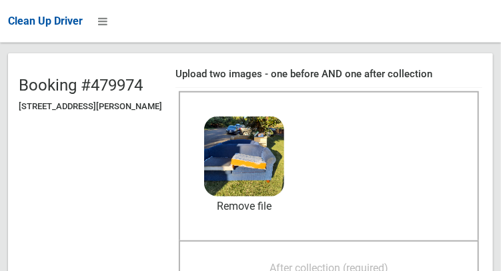
scroll to position [118, 0]
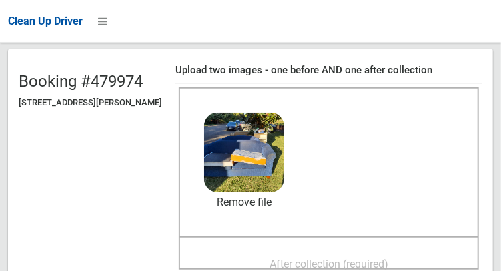
click at [378, 258] on span "After collection (required)" at bounding box center [328, 264] width 119 height 13
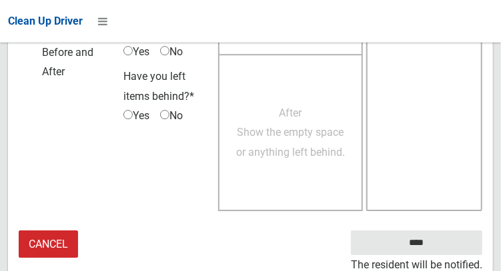
scroll to position [1203, 0]
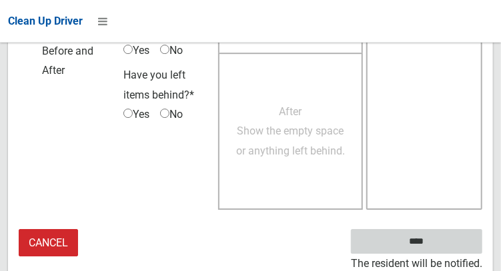
click at [447, 239] on input "****" at bounding box center [416, 241] width 131 height 25
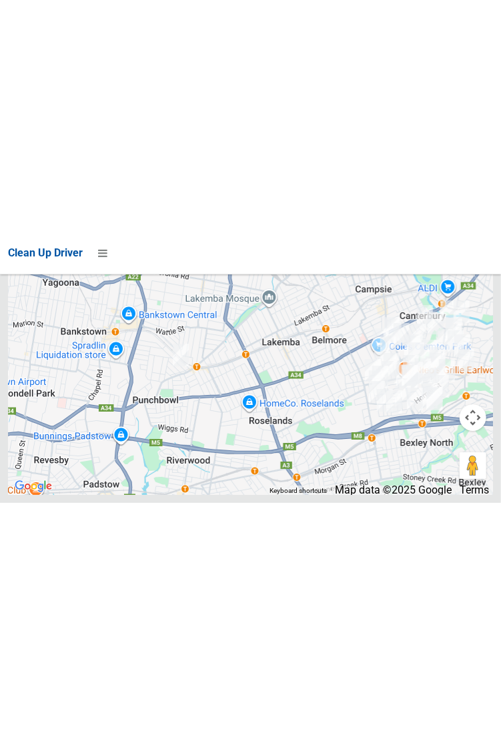
scroll to position [8300, 0]
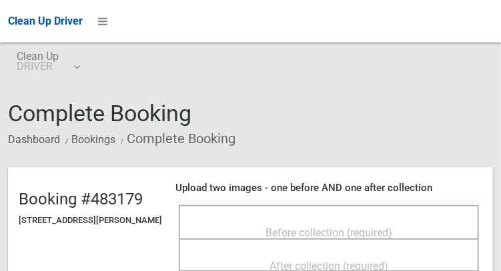
click at [341, 230] on span "Before collection (required)" at bounding box center [328, 233] width 127 height 13
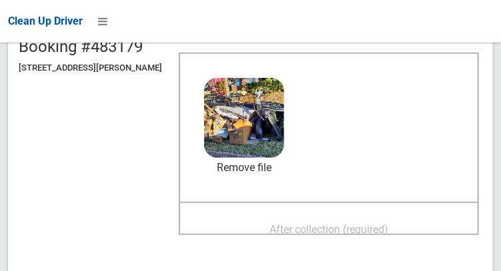
scroll to position [159, 0]
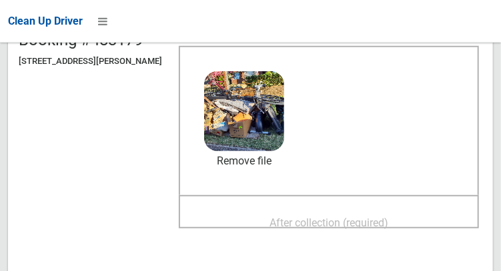
click at [328, 210] on div "After collection (required)" at bounding box center [328, 222] width 271 height 25
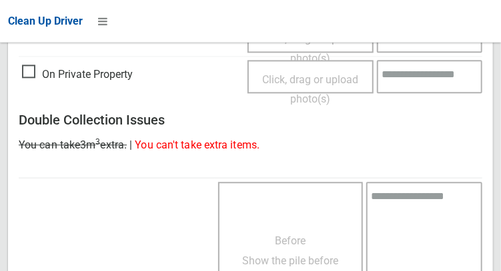
scroll to position [1203, 0]
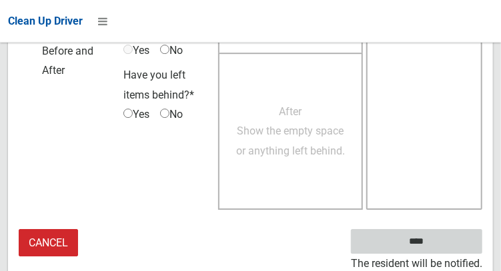
click at [436, 239] on input "****" at bounding box center [416, 241] width 131 height 25
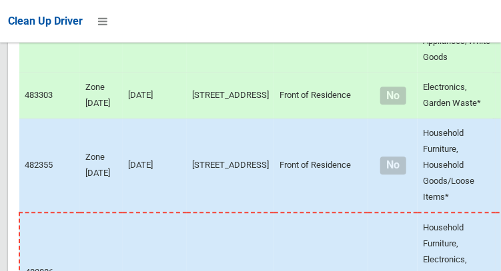
scroll to position [9970, 0]
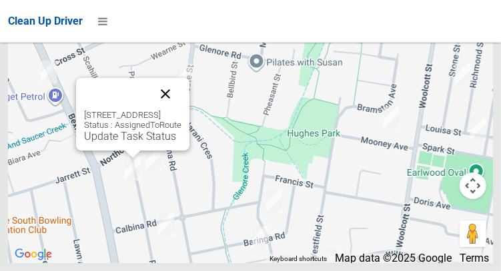
click at [180, 110] on button "Close" at bounding box center [165, 94] width 32 height 32
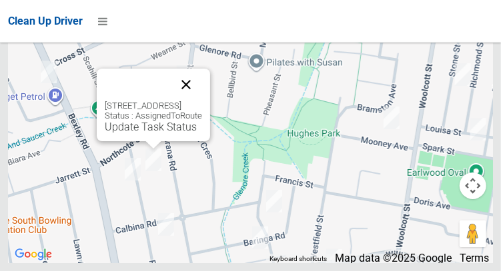
click at [198, 101] on button "Close" at bounding box center [186, 85] width 32 height 32
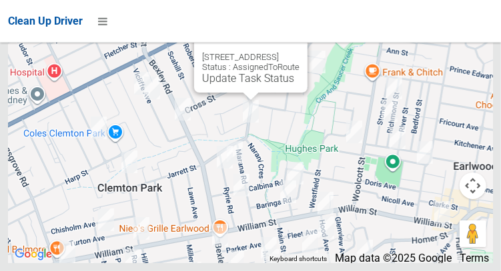
click at [299, 52] on button "Close" at bounding box center [283, 36] width 32 height 32
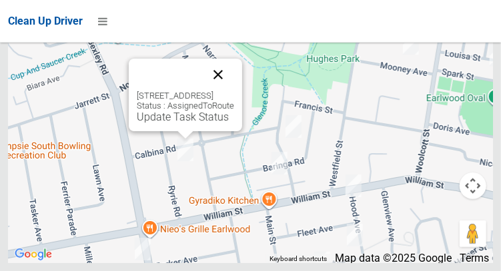
click at [234, 91] on button "Close" at bounding box center [218, 75] width 32 height 32
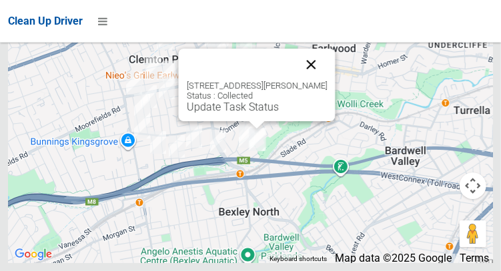
click at [324, 81] on button "Close" at bounding box center [311, 65] width 32 height 32
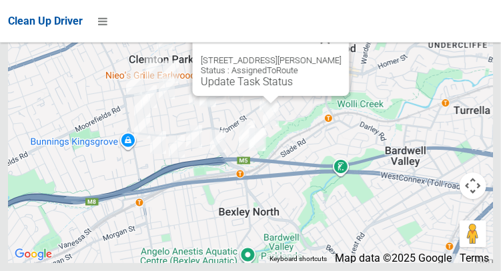
click at [263, 96] on div "31 Shaw Avenue, EARLWOOD NSW 2206 Status : AssignedToRoute Update Task Status" at bounding box center [270, 59] width 157 height 73
click at [261, 88] on link "Update Task Status" at bounding box center [246, 81] width 92 height 13
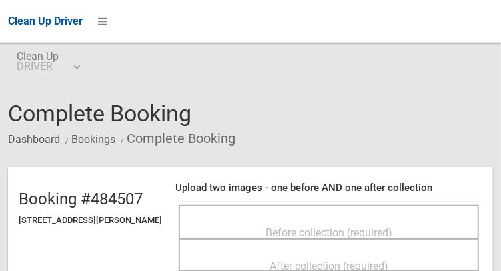
click at [345, 231] on span "Before collection (required)" at bounding box center [328, 233] width 127 height 13
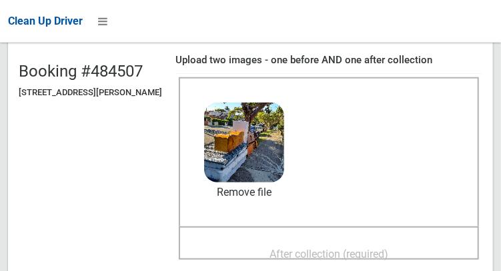
scroll to position [129, 0]
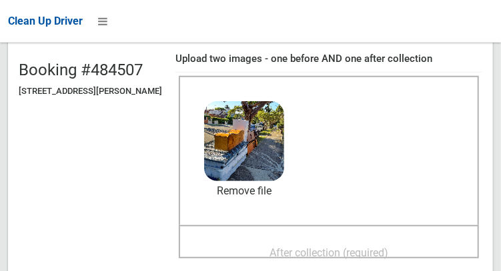
click at [375, 247] on span "After collection (required)" at bounding box center [328, 253] width 119 height 13
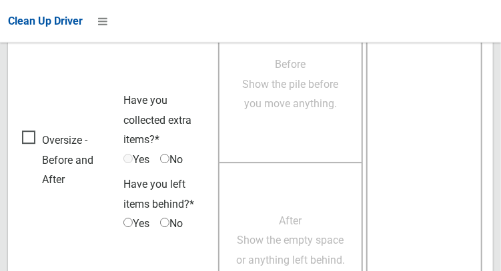
scroll to position [1203, 0]
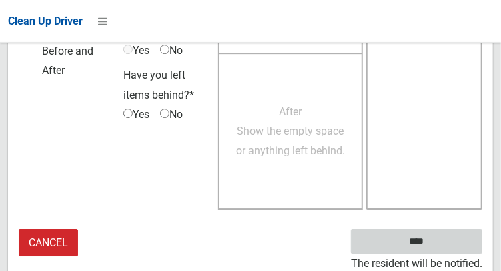
click at [423, 243] on input "****" at bounding box center [416, 241] width 131 height 25
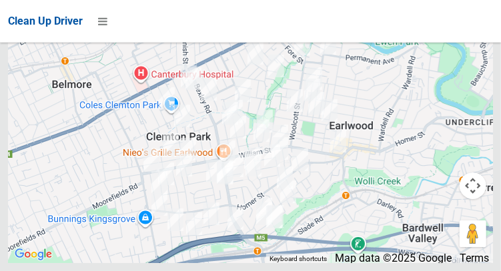
scroll to position [9970, 0]
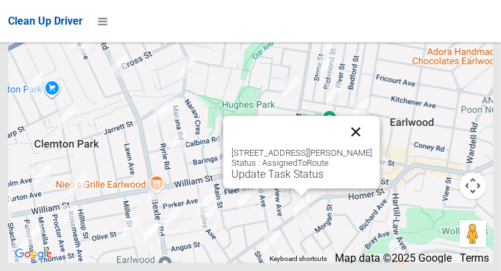
click at [368, 148] on button "Close" at bounding box center [355, 132] width 32 height 32
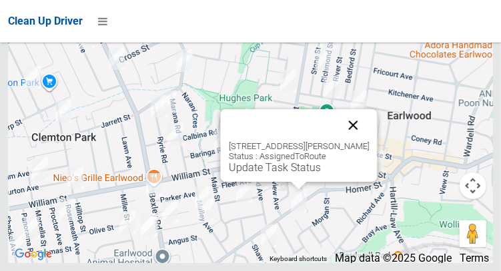
click at [362, 141] on button "Close" at bounding box center [353, 125] width 32 height 32
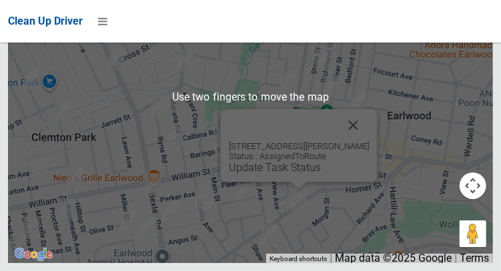
scroll to position [9963, 0]
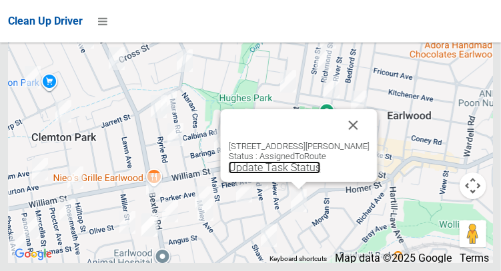
click at [293, 174] on link "Update Task Status" at bounding box center [274, 167] width 92 height 13
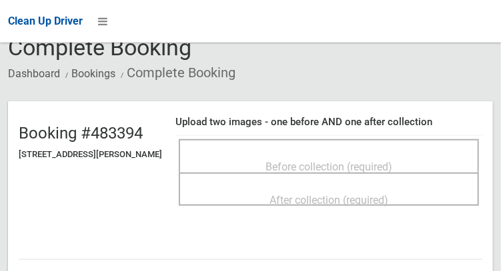
scroll to position [67, 0]
click at [333, 161] on span "Before collection (required)" at bounding box center [328, 166] width 127 height 13
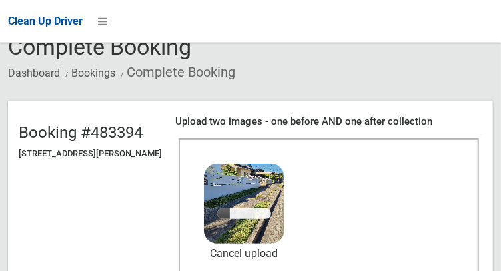
scroll to position [167, 0]
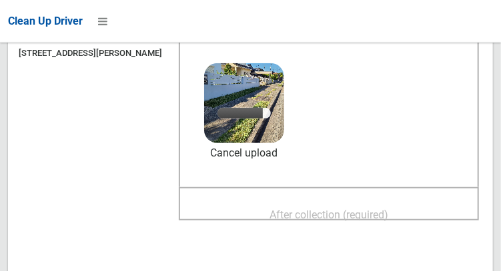
click at [354, 209] on span "After collection (required)" at bounding box center [328, 215] width 119 height 13
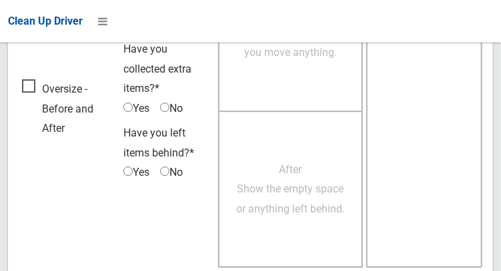
scroll to position [1203, 0]
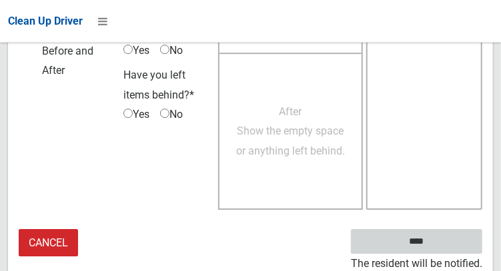
click at [436, 250] on input "****" at bounding box center [416, 241] width 131 height 25
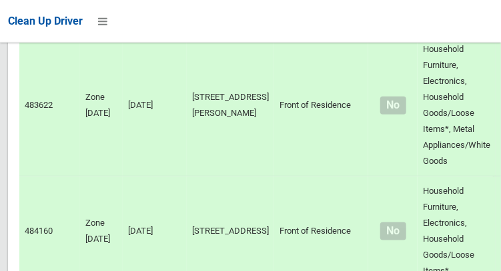
scroll to position [9970, 0]
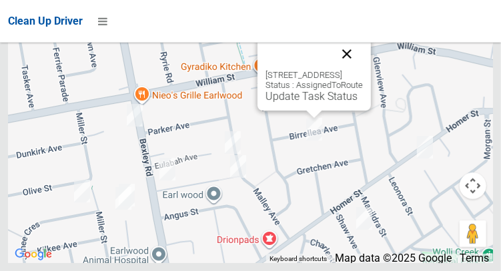
click at [363, 70] on button "Close" at bounding box center [347, 54] width 32 height 32
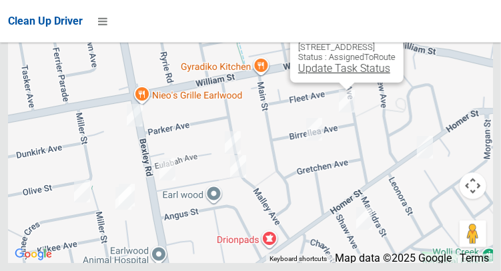
click at [331, 75] on link "Update Task Status" at bounding box center [344, 68] width 92 height 13
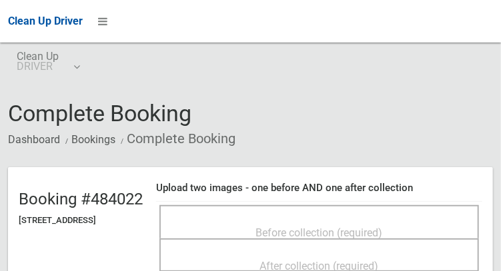
click at [363, 227] on span "Before collection (required)" at bounding box center [319, 233] width 127 height 13
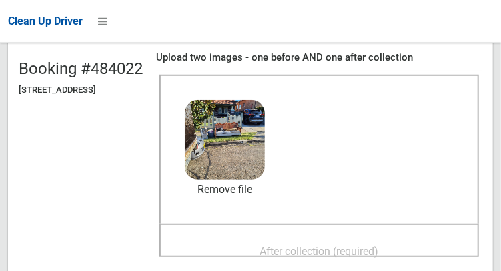
scroll to position [132, 0]
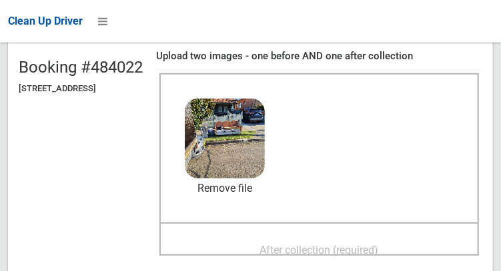
click at [377, 244] on span "After collection (required)" at bounding box center [319, 250] width 119 height 13
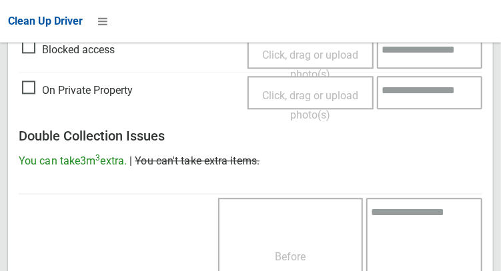
scroll to position [1203, 0]
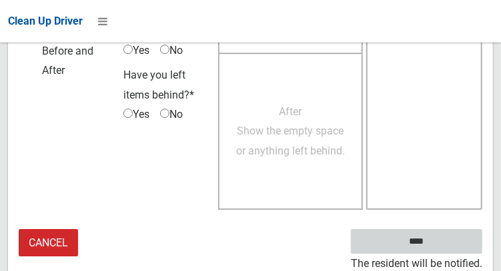
click at [406, 239] on input "****" at bounding box center [416, 241] width 131 height 25
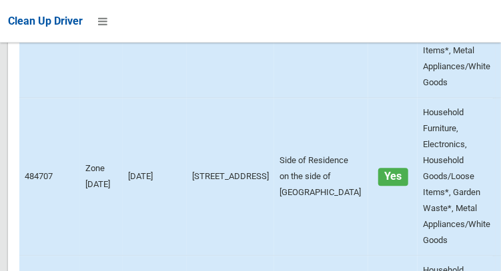
scroll to position [5478, 0]
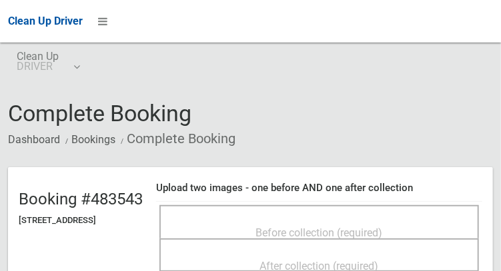
click at [293, 227] on span "Before collection (required)" at bounding box center [319, 233] width 127 height 13
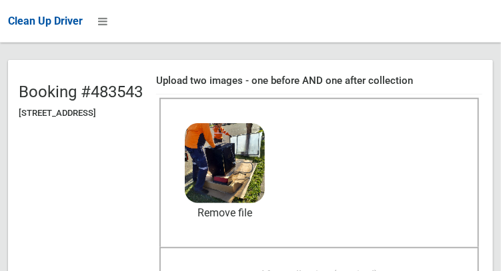
scroll to position [113, 0]
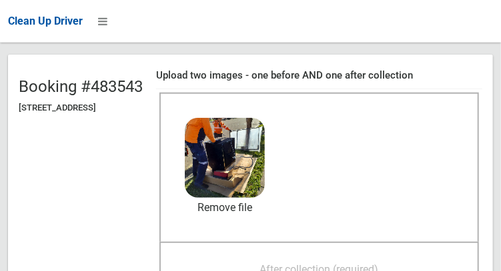
click at [379, 263] on span "After collection (required)" at bounding box center [319, 269] width 119 height 13
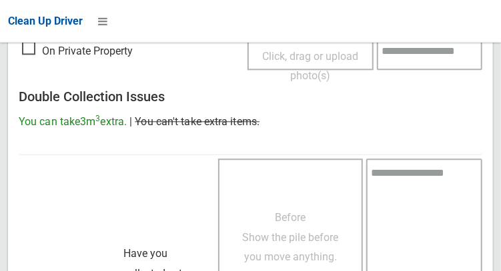
scroll to position [1203, 0]
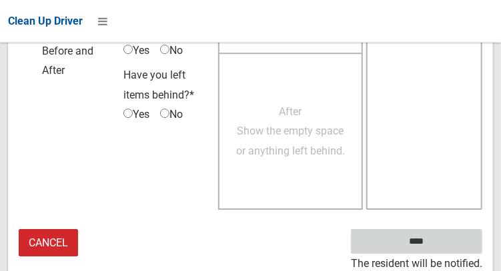
click at [436, 245] on input "****" at bounding box center [416, 241] width 131 height 25
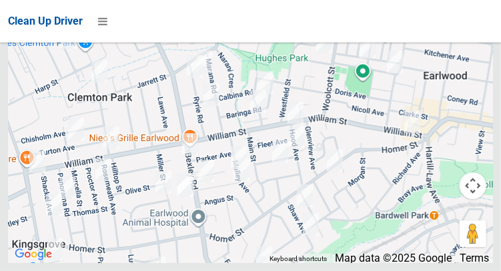
scroll to position [9970, 0]
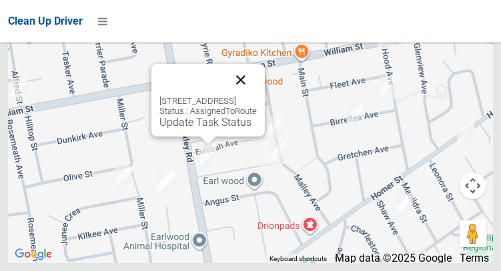
click at [257, 96] on button "Close" at bounding box center [241, 80] width 32 height 32
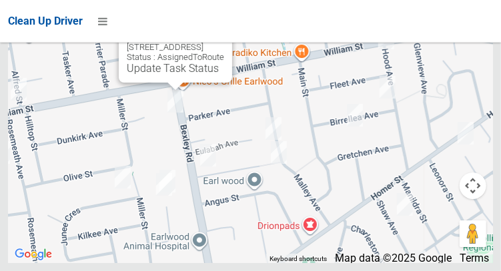
click at [224, 42] on button "Close" at bounding box center [208, 26] width 32 height 32
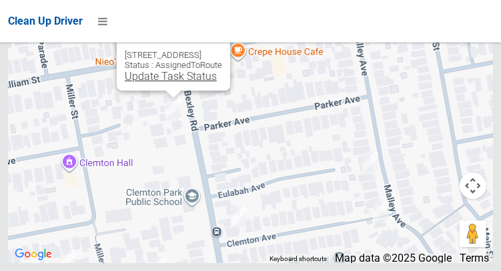
click at [148, 83] on link "Update Task Status" at bounding box center [171, 76] width 92 height 13
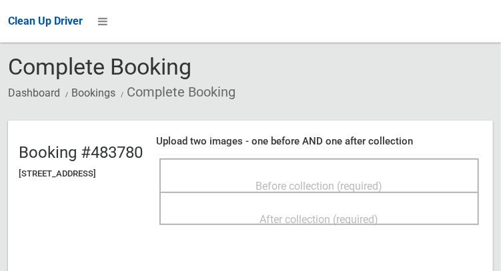
scroll to position [47, 0]
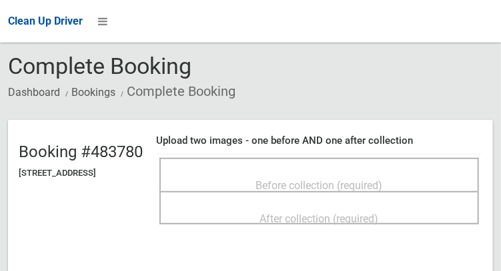
click at [354, 183] on span "Before collection (required)" at bounding box center [319, 185] width 127 height 13
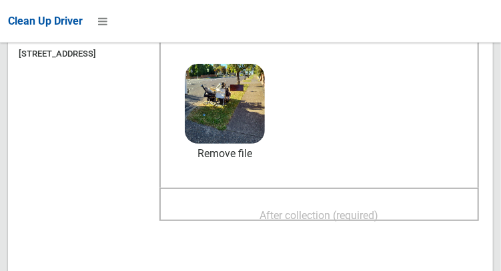
scroll to position [170, 0]
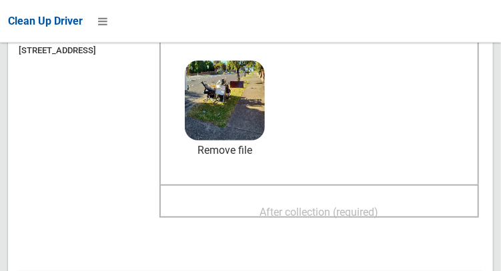
click at [357, 207] on span "After collection (required)" at bounding box center [319, 212] width 119 height 13
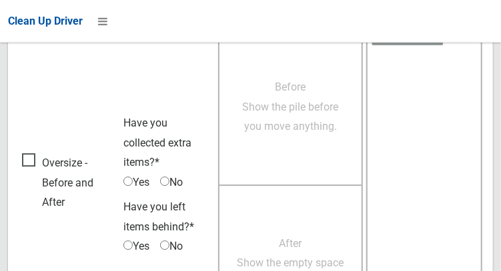
scroll to position [1203, 0]
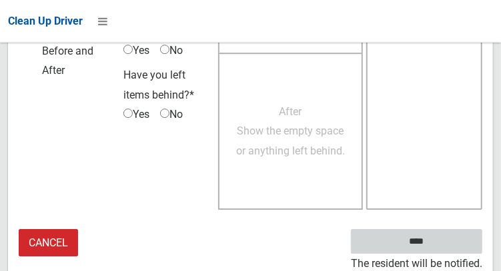
click at [436, 246] on input "****" at bounding box center [416, 241] width 131 height 25
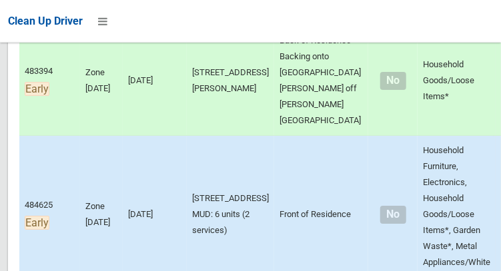
scroll to position [1291, 0]
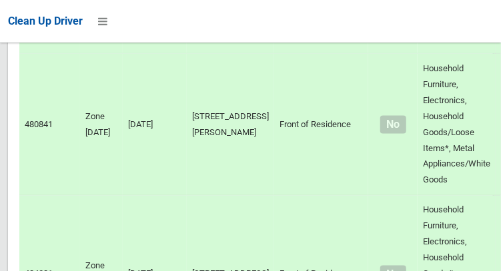
scroll to position [9970, 0]
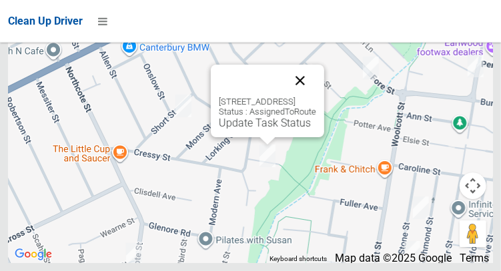
click at [316, 97] on button "Close" at bounding box center [300, 81] width 32 height 32
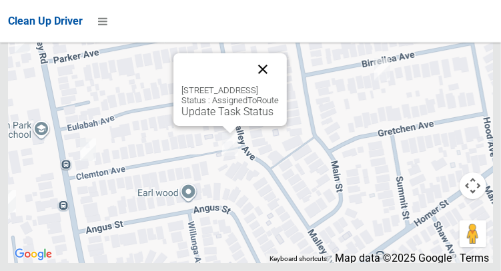
click at [279, 85] on button "Close" at bounding box center [263, 69] width 32 height 32
